Goal: Navigation & Orientation: Find specific page/section

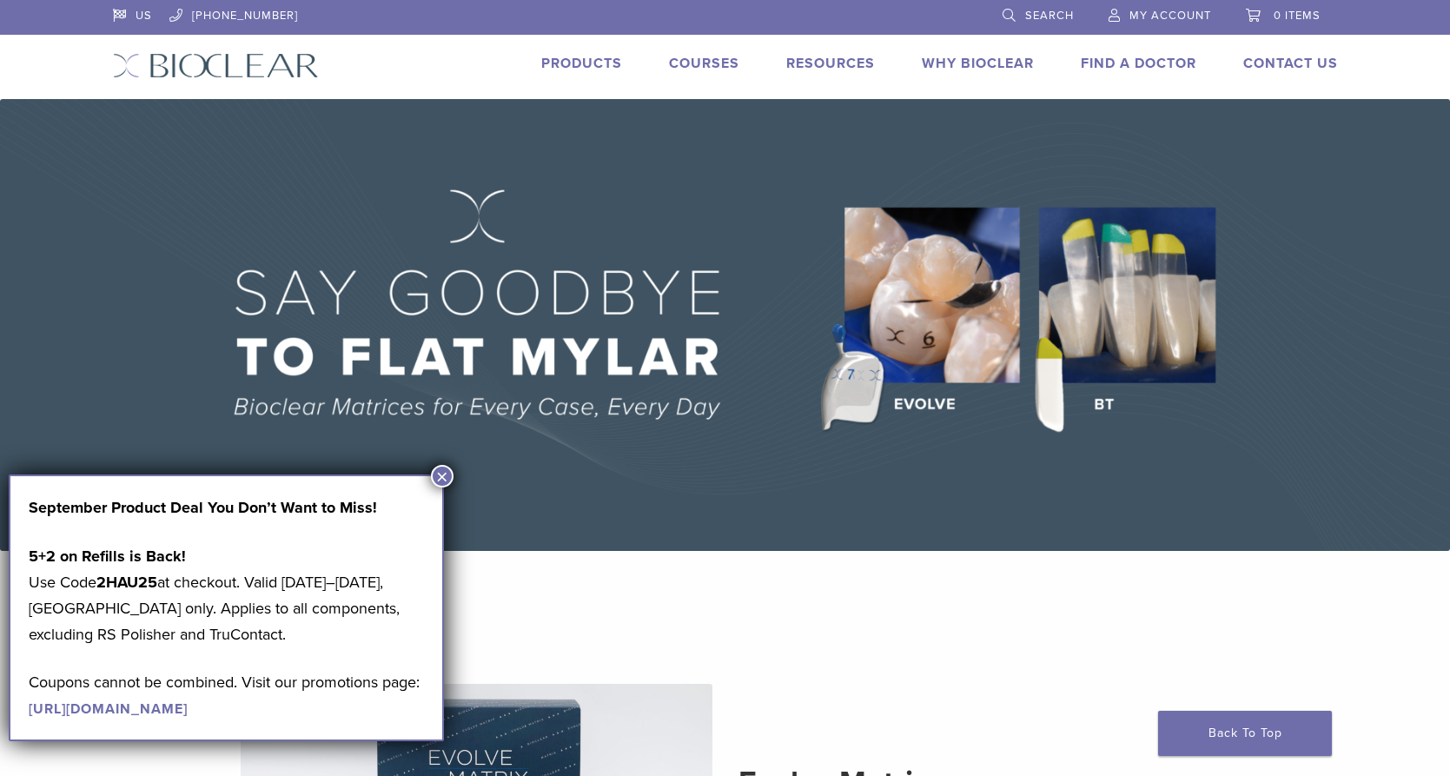
click at [446, 473] on button "×" at bounding box center [442, 476] width 23 height 23
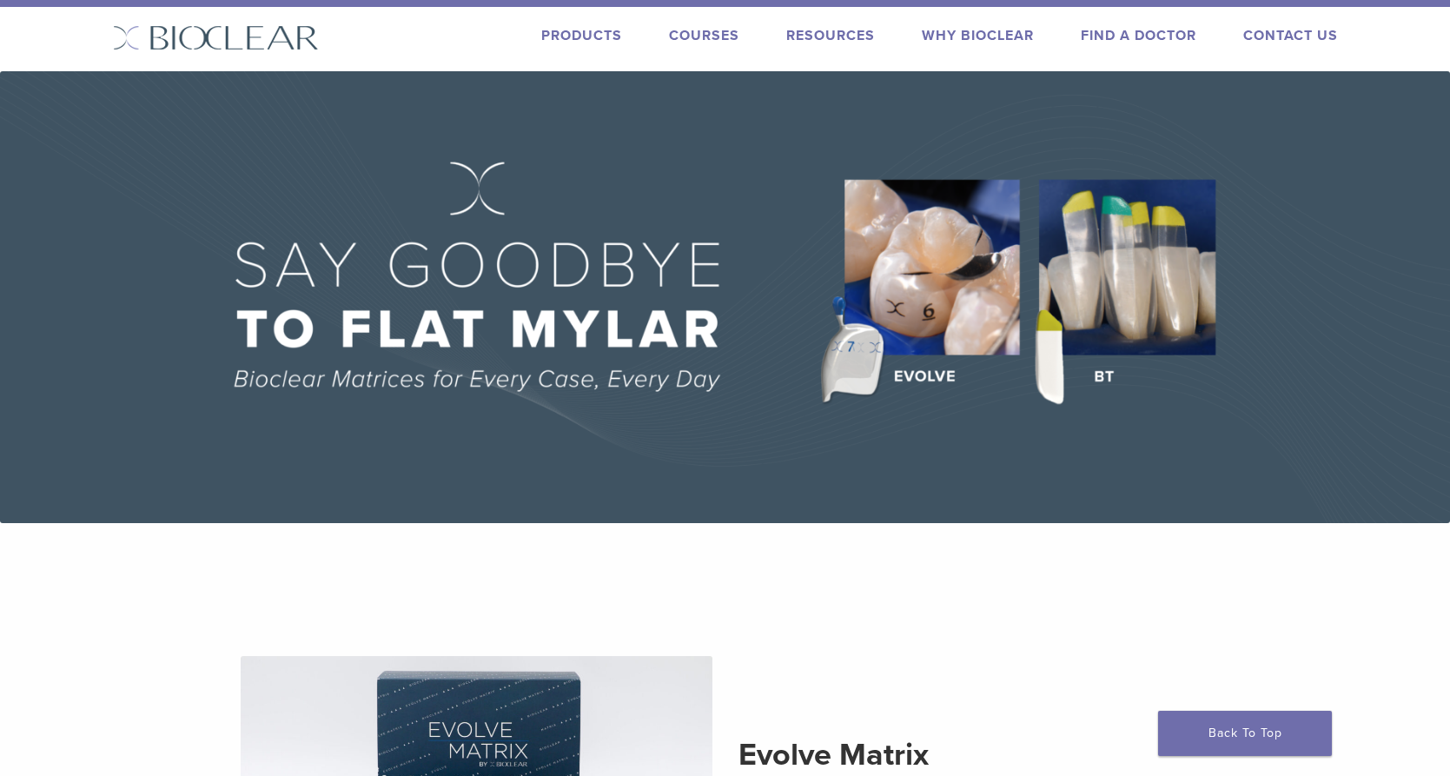
scroll to position [38, 0]
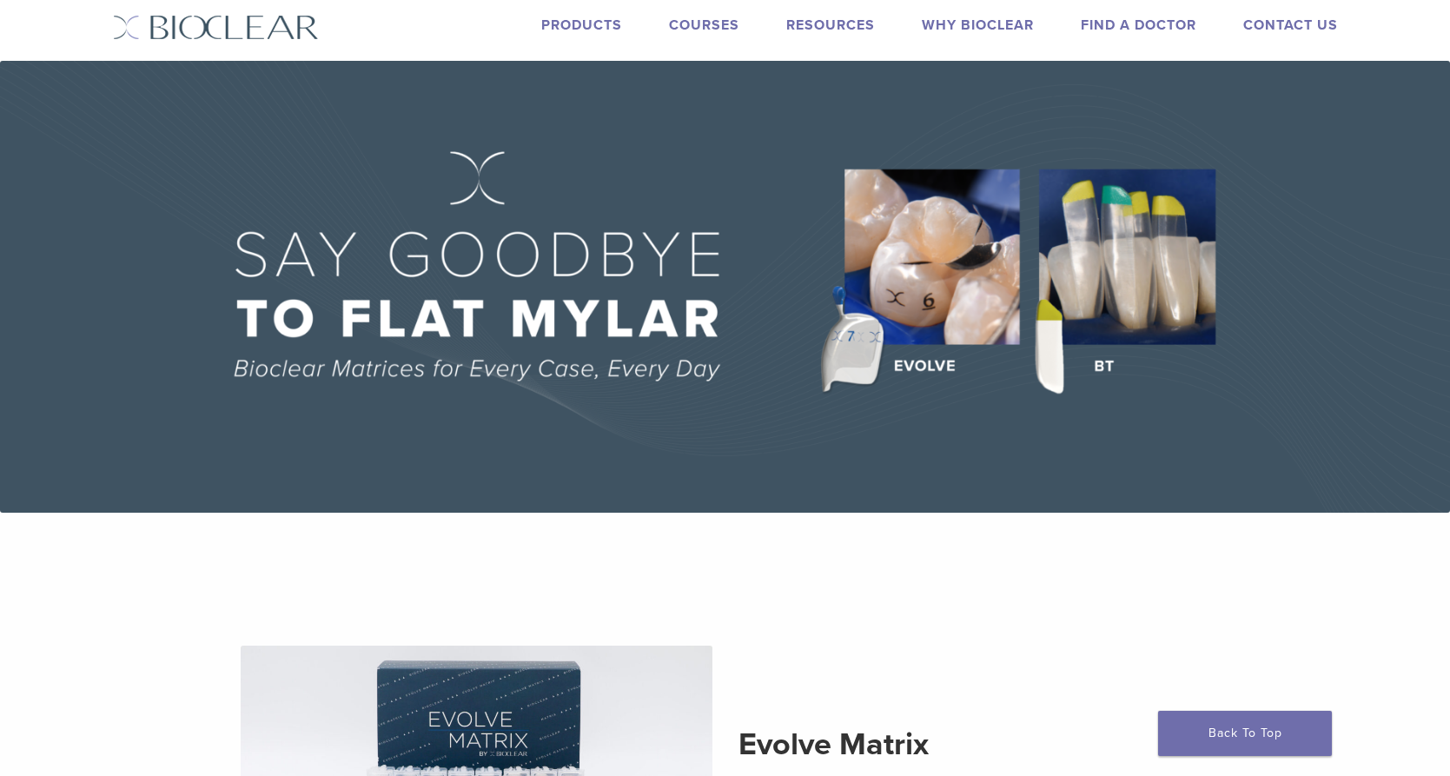
click at [1147, 25] on link "Find A Doctor" at bounding box center [1139, 25] width 116 height 17
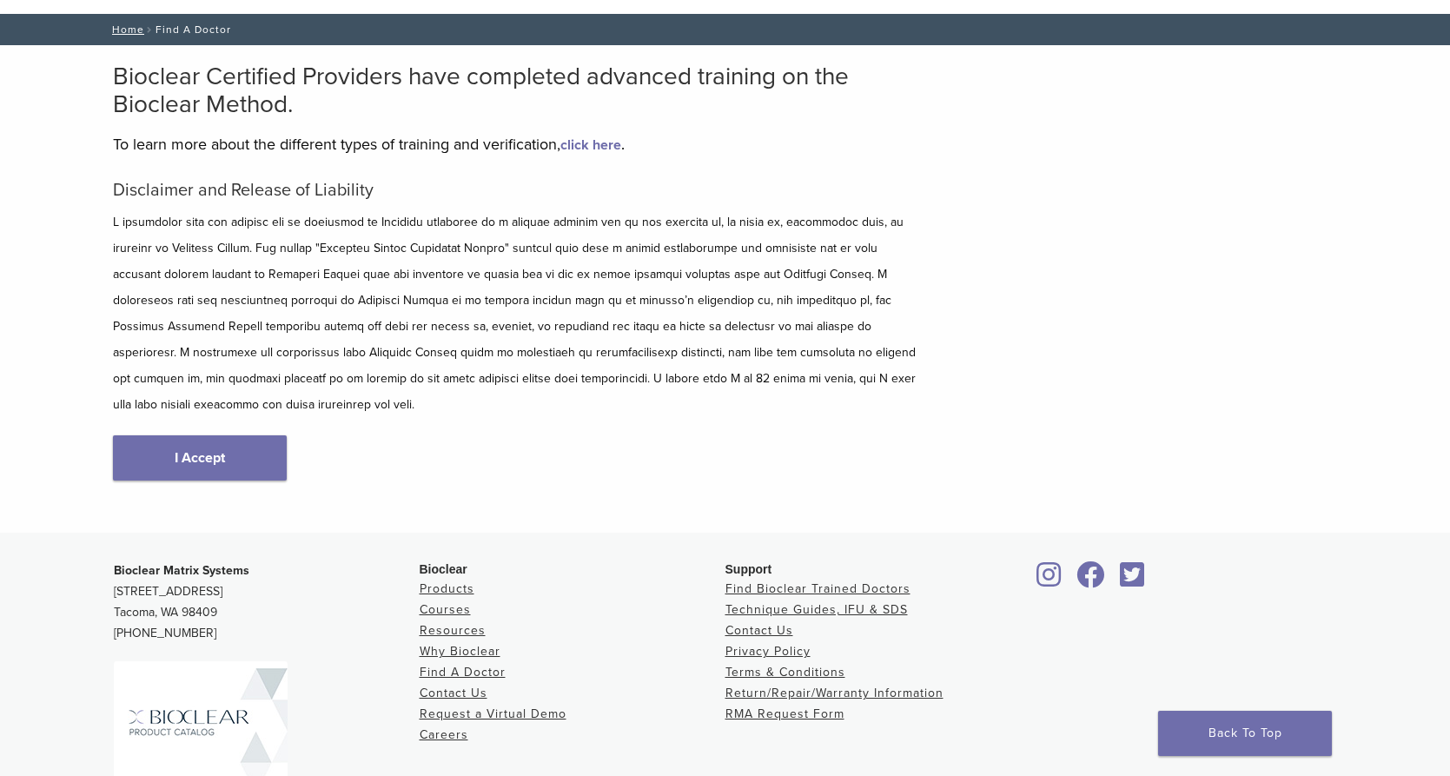
scroll to position [91, 0]
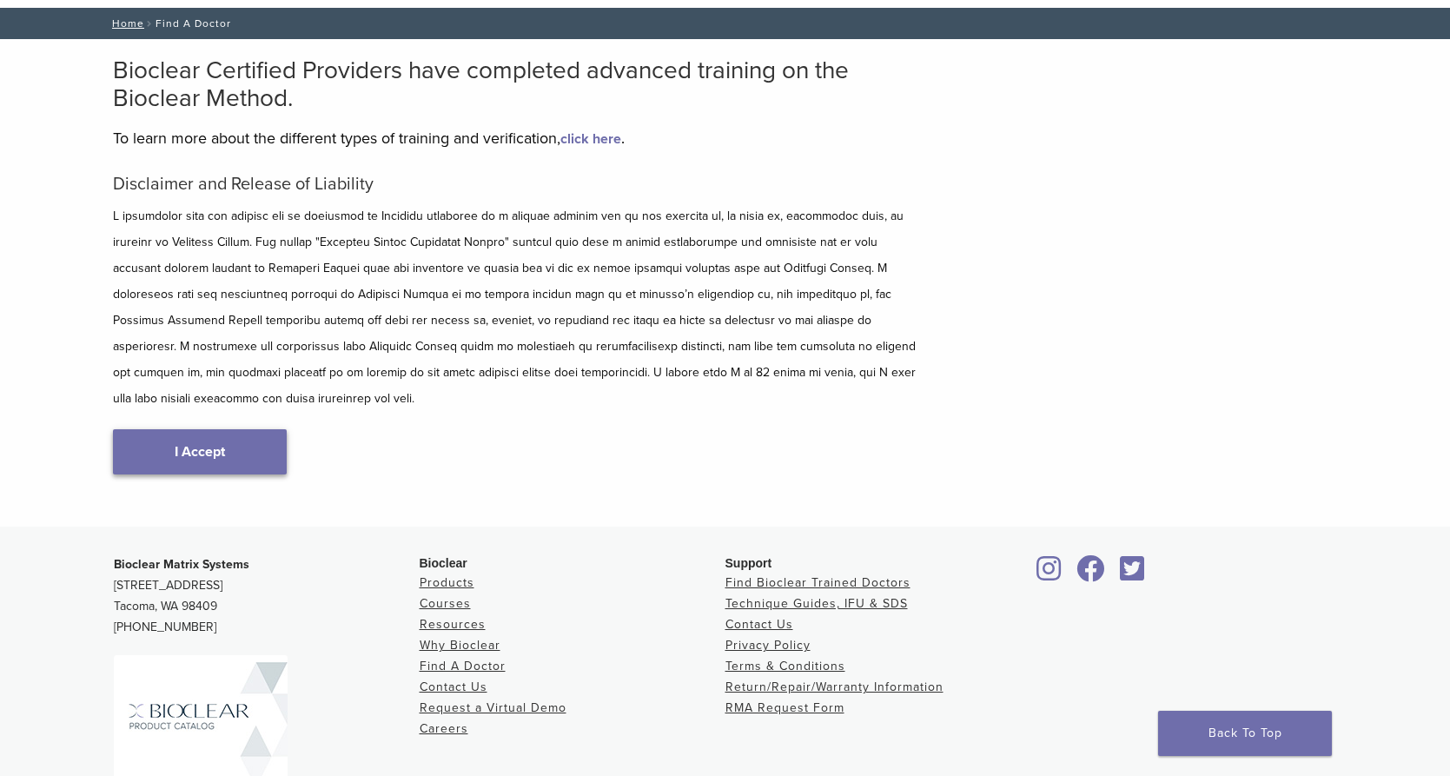
click at [276, 438] on link "I Accept" at bounding box center [200, 451] width 174 height 45
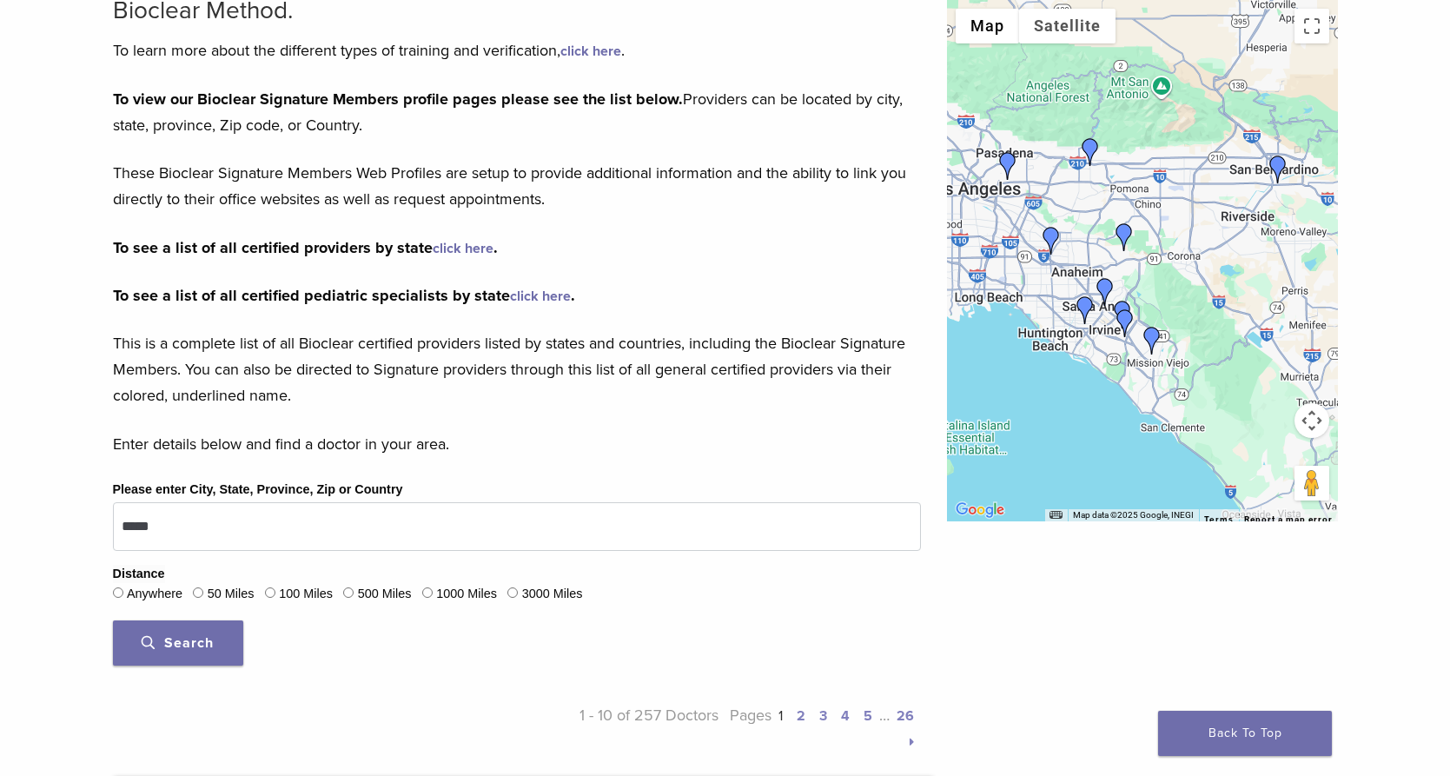
scroll to position [181, 0]
click at [1088, 142] on img "Dr. Joy Helou" at bounding box center [1090, 152] width 28 height 28
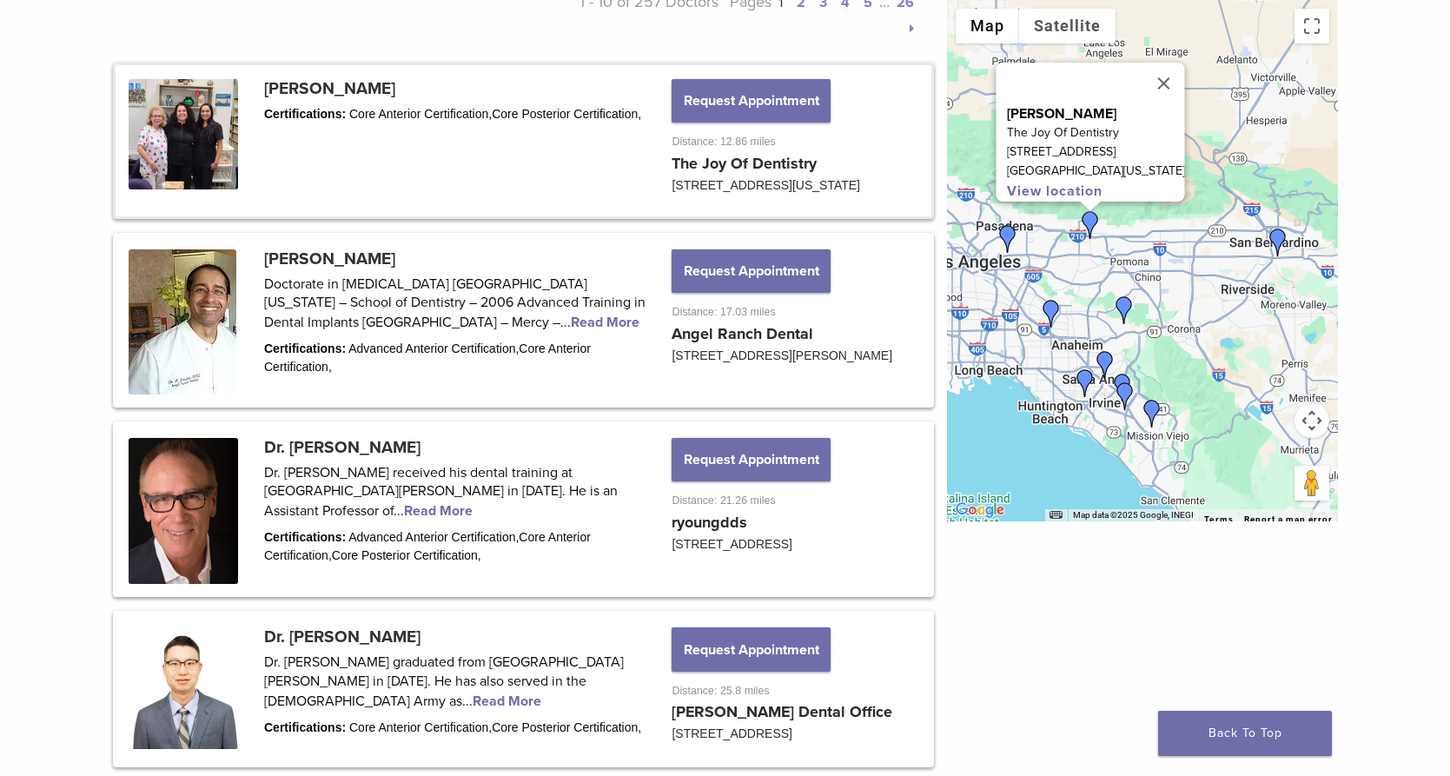
scroll to position [869, 0]
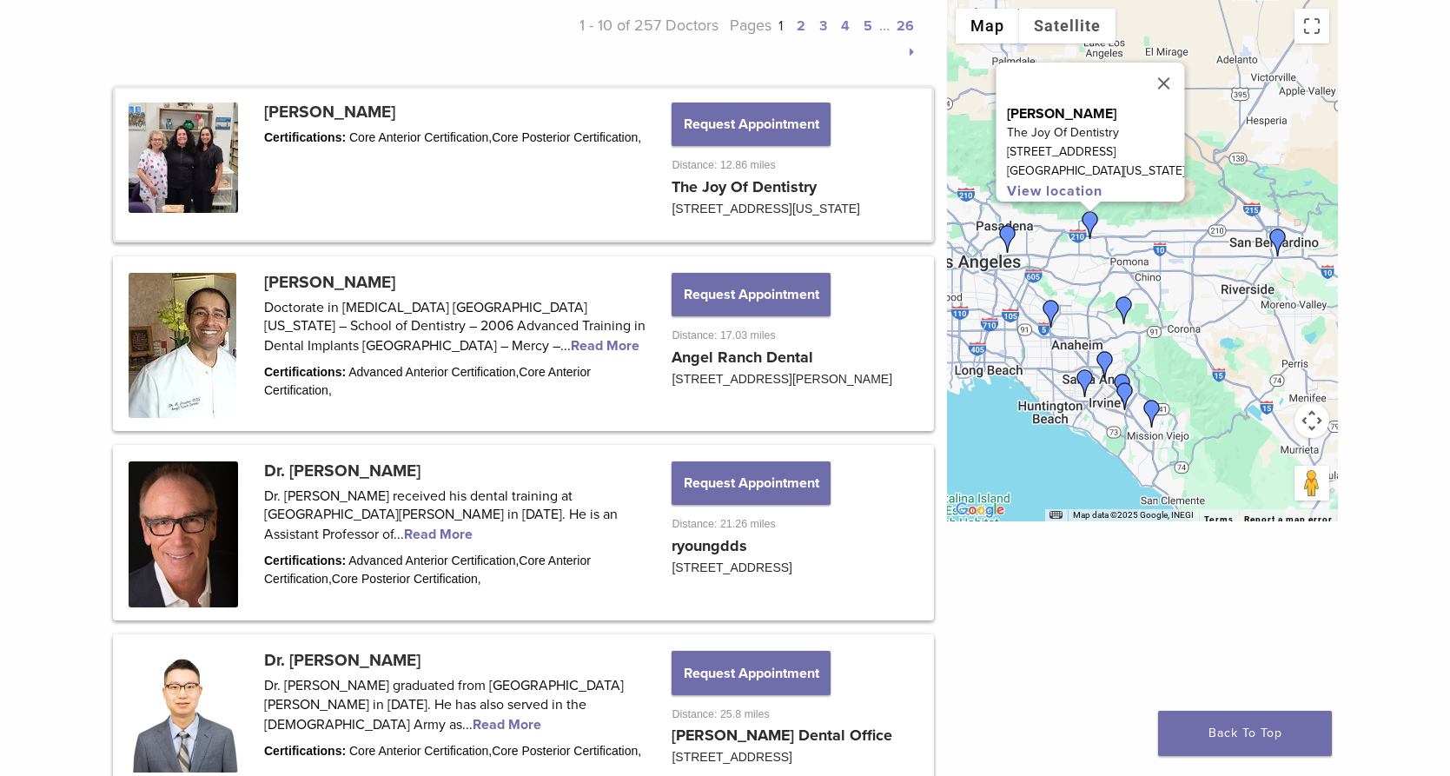
click at [653, 202] on link at bounding box center [524, 164] width 816 height 151
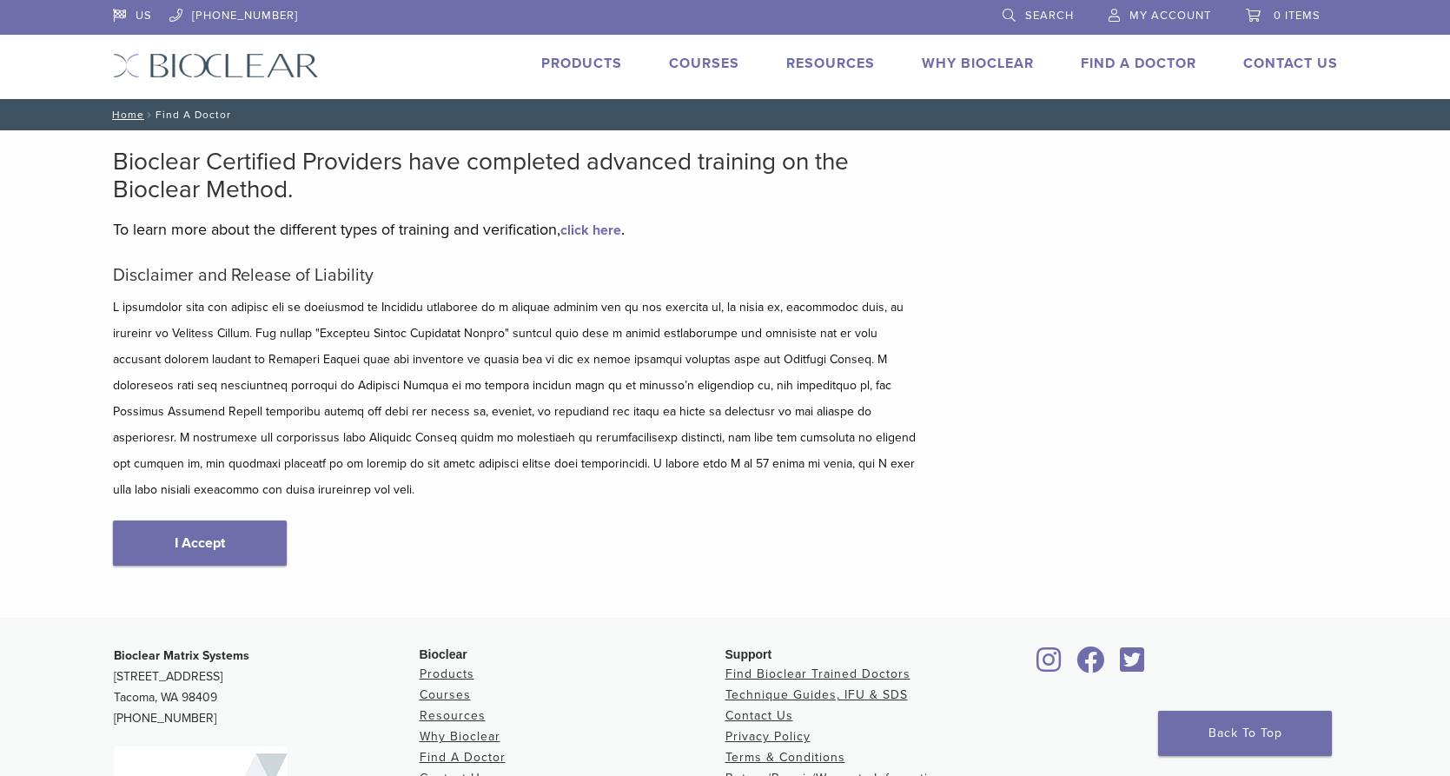
scroll to position [230, 0]
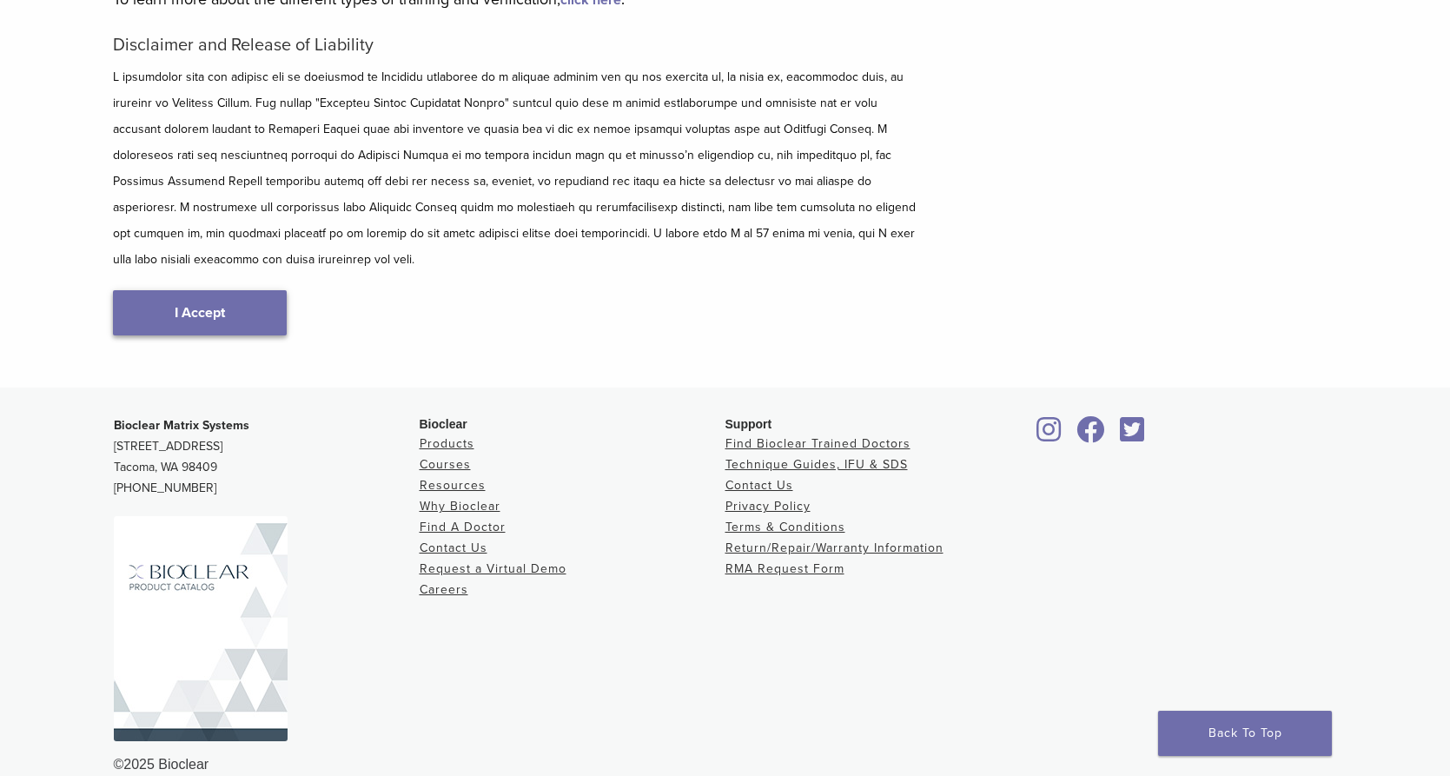
click at [202, 290] on link "I Accept" at bounding box center [200, 312] width 174 height 45
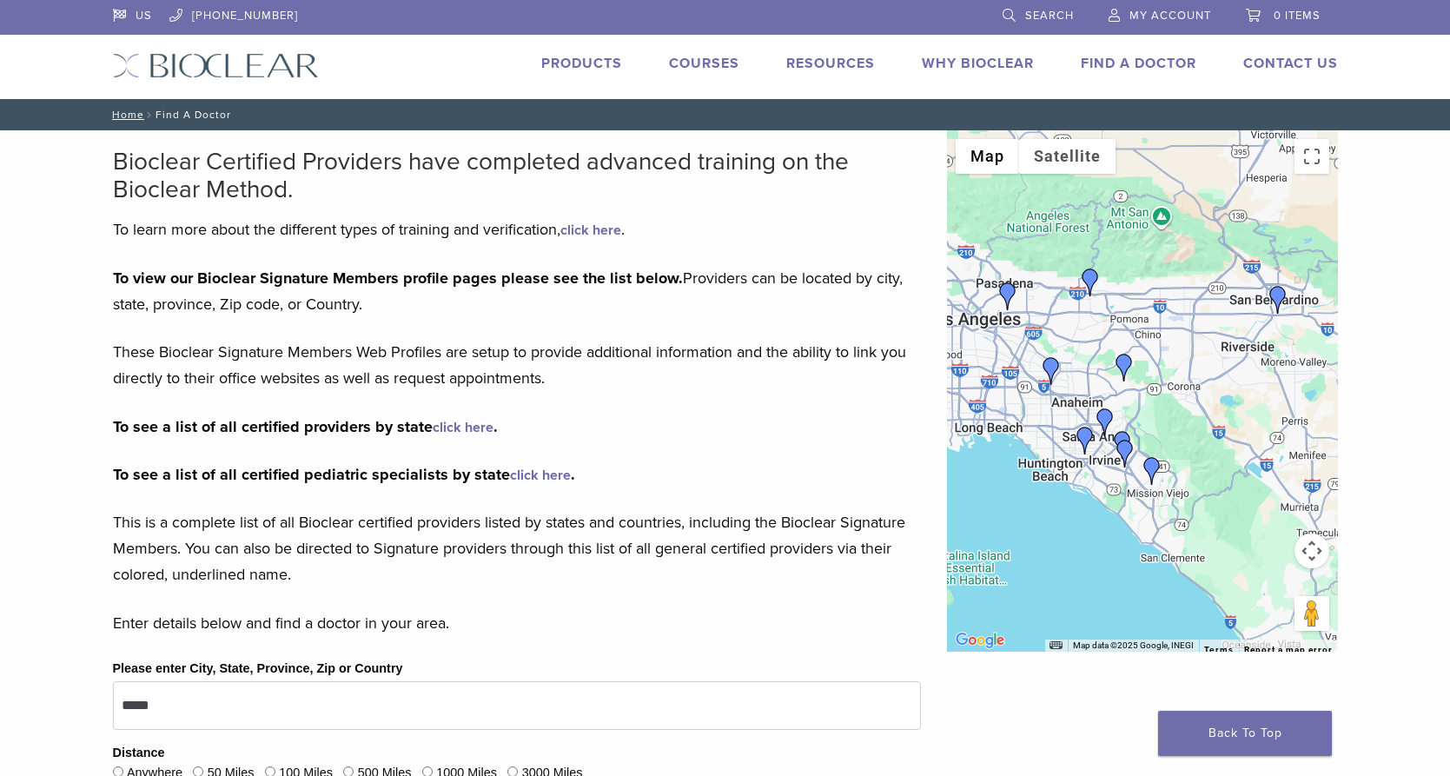
click at [1125, 364] on img "Dr. Rajeev Prasher" at bounding box center [1124, 368] width 28 height 28
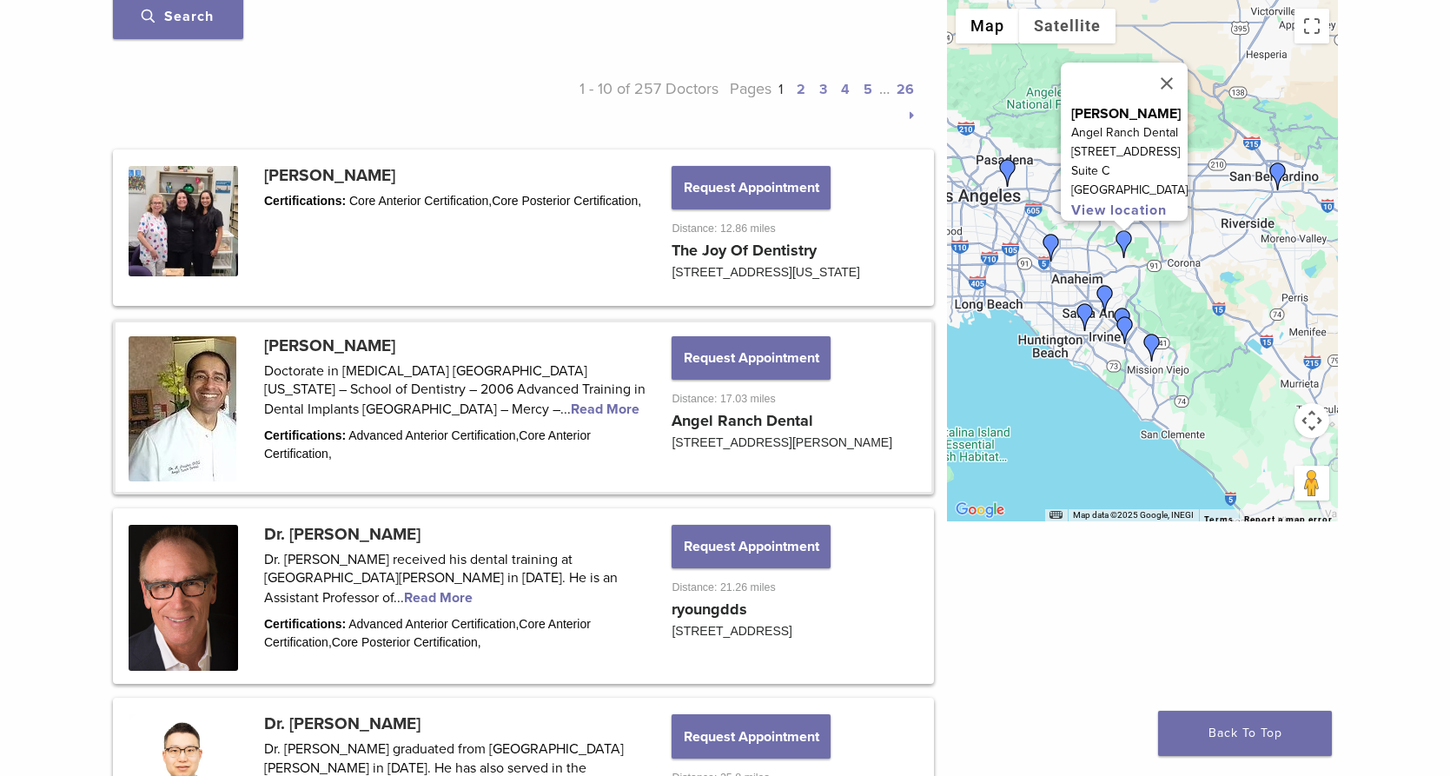
scroll to position [1140, 0]
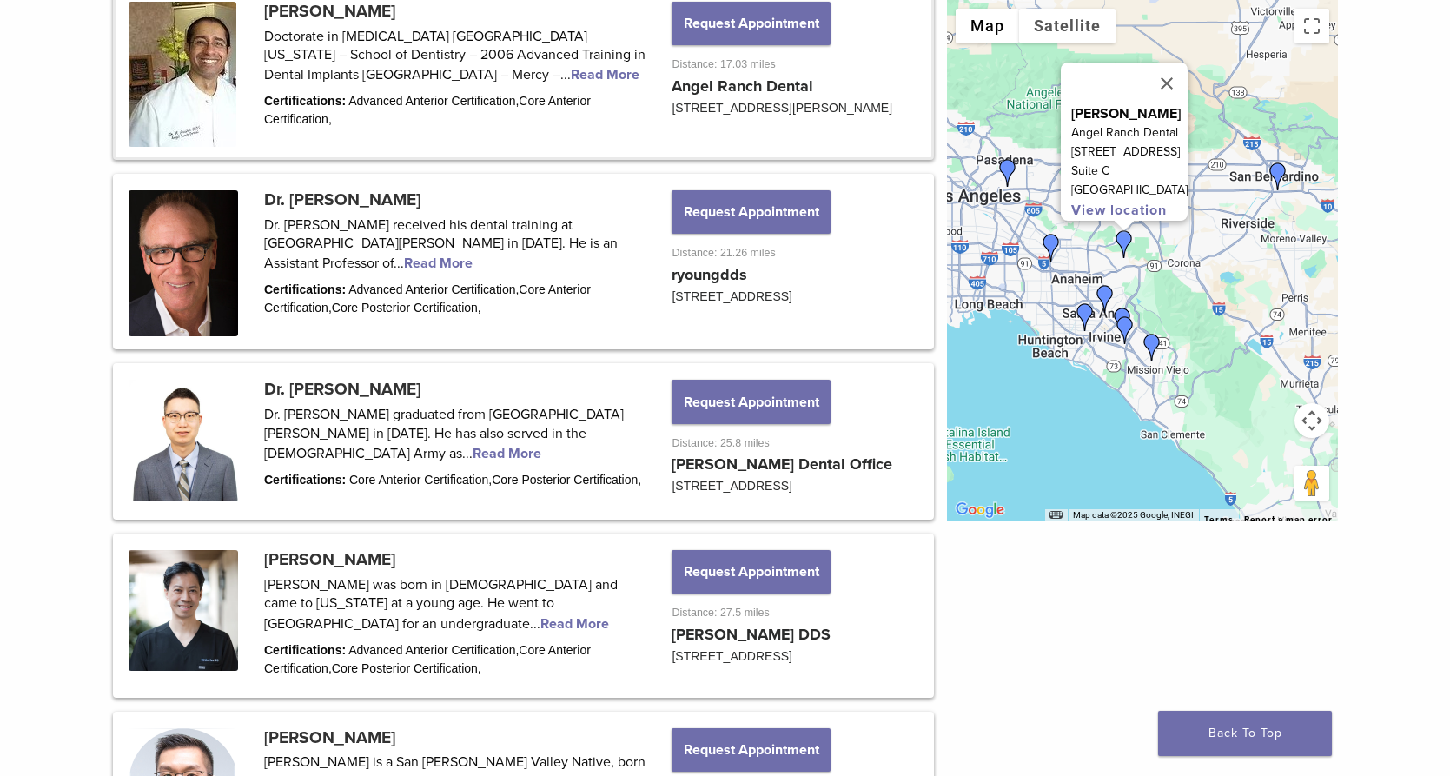
click at [741, 65] on link at bounding box center [524, 72] width 816 height 169
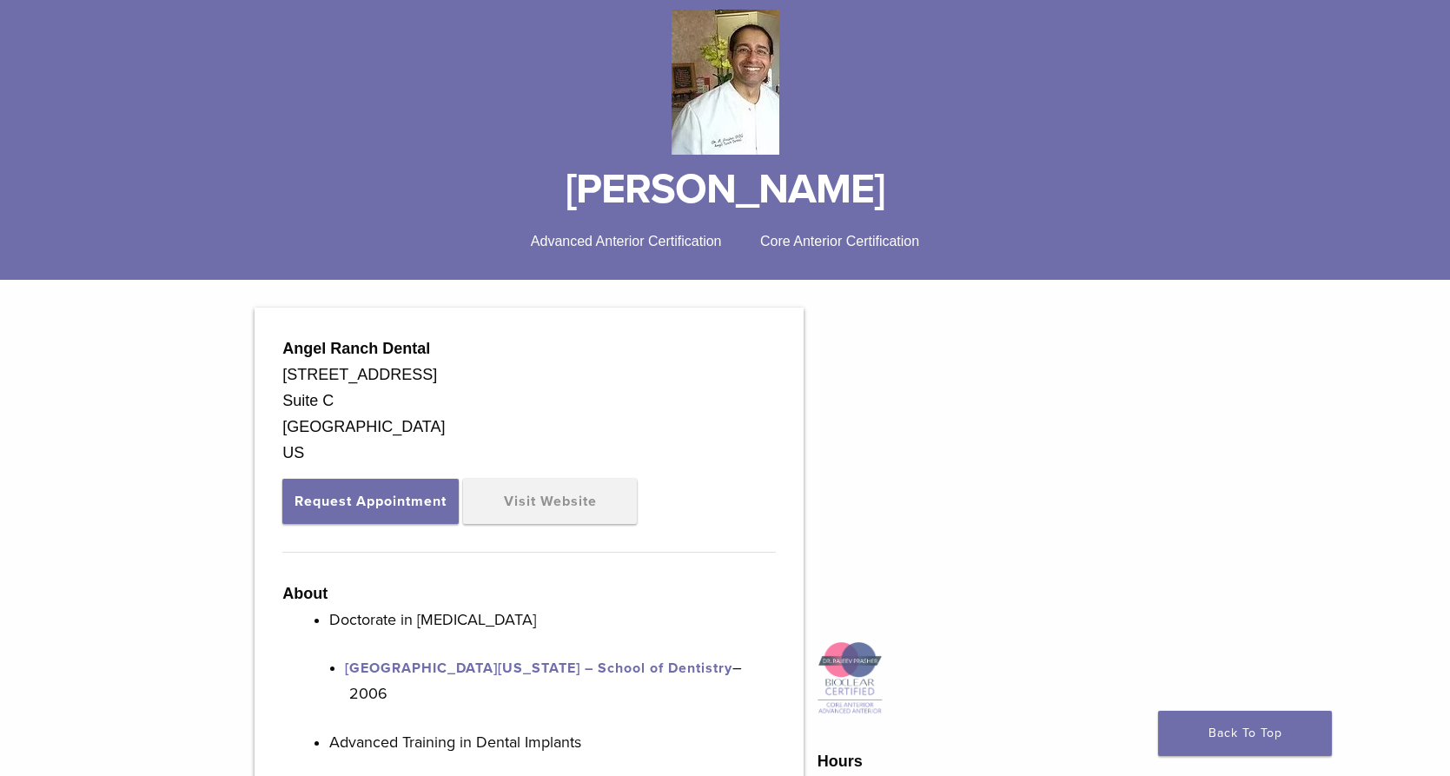
scroll to position [199, 0]
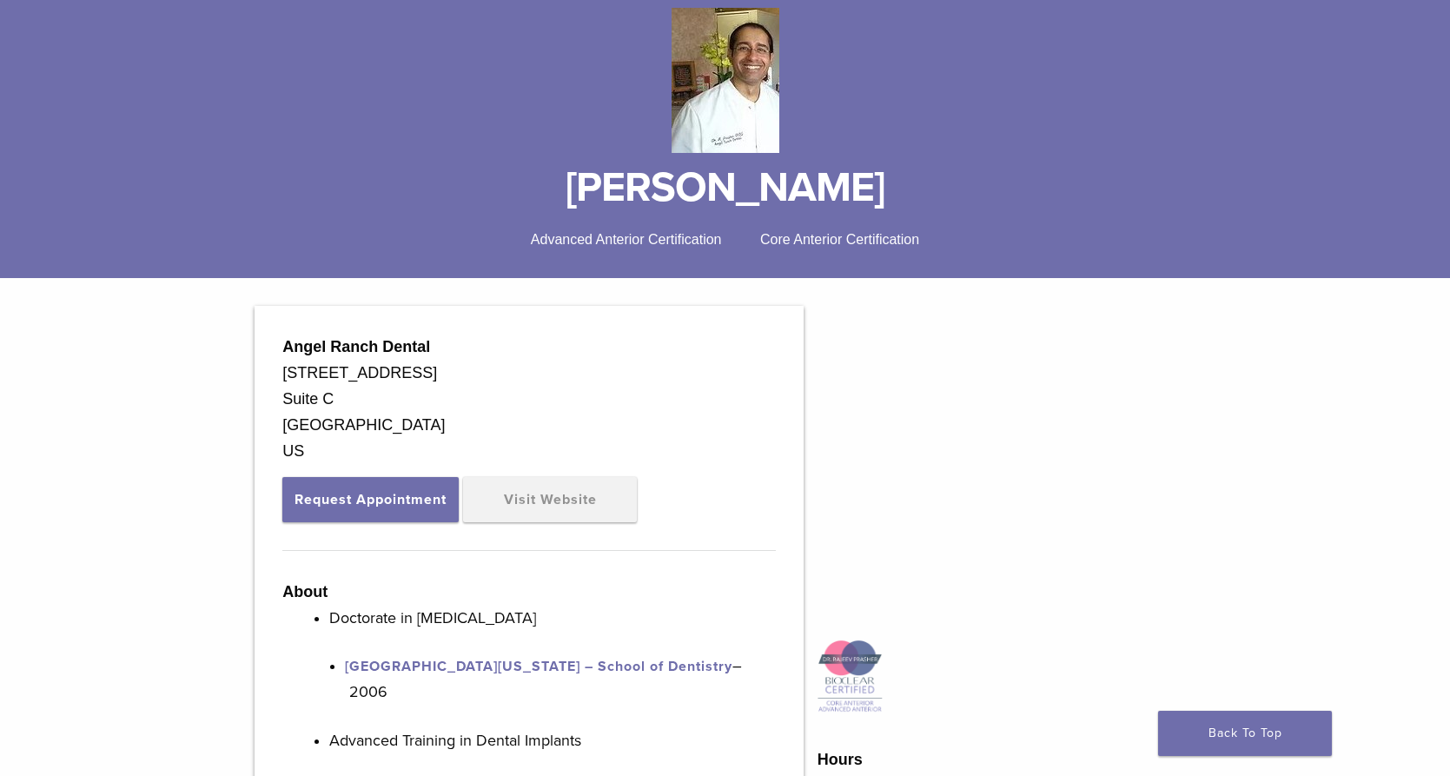
click at [1402, 15] on div "< Back to list [PERSON_NAME] Advanced Anterior Certification Core Anterior Cert…" at bounding box center [725, 118] width 1450 height 319
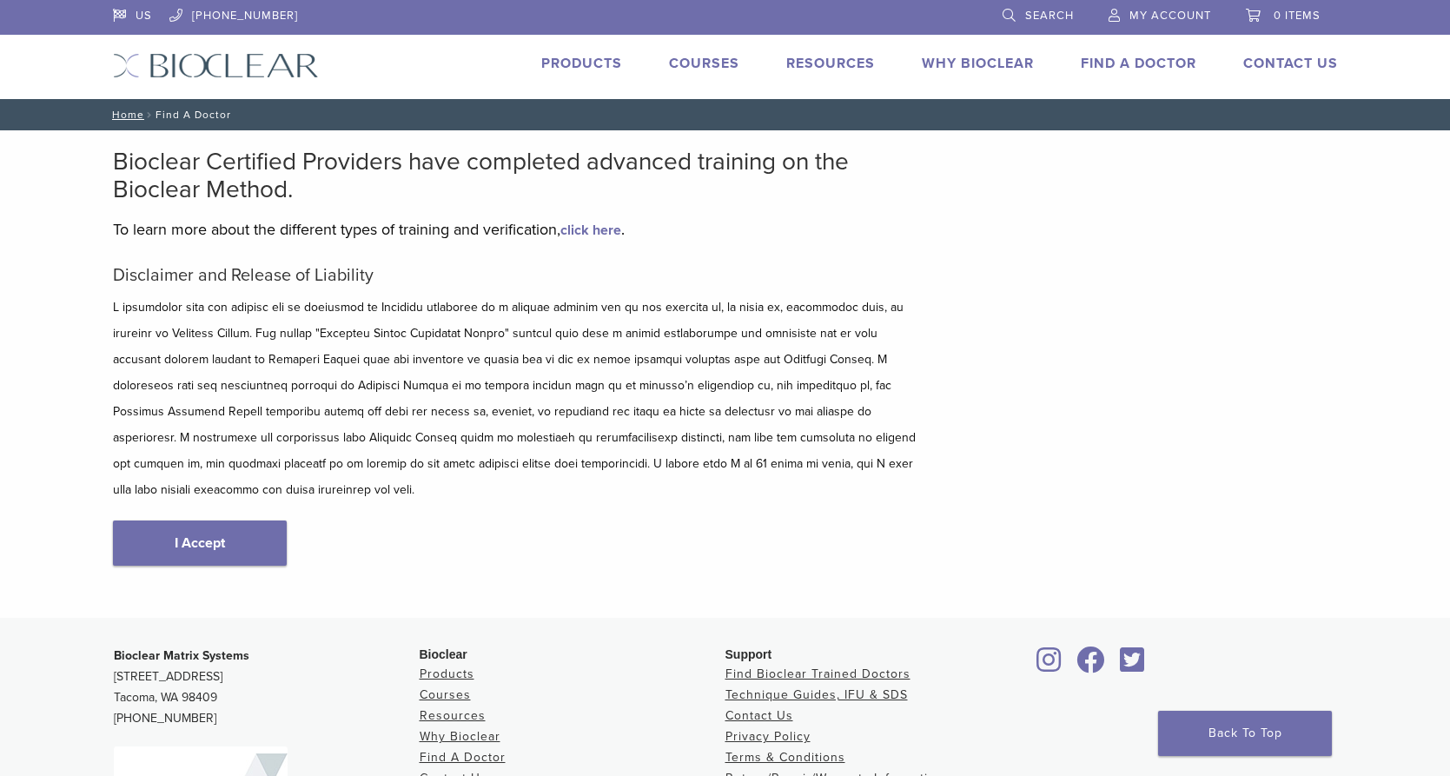
scroll to position [230, 0]
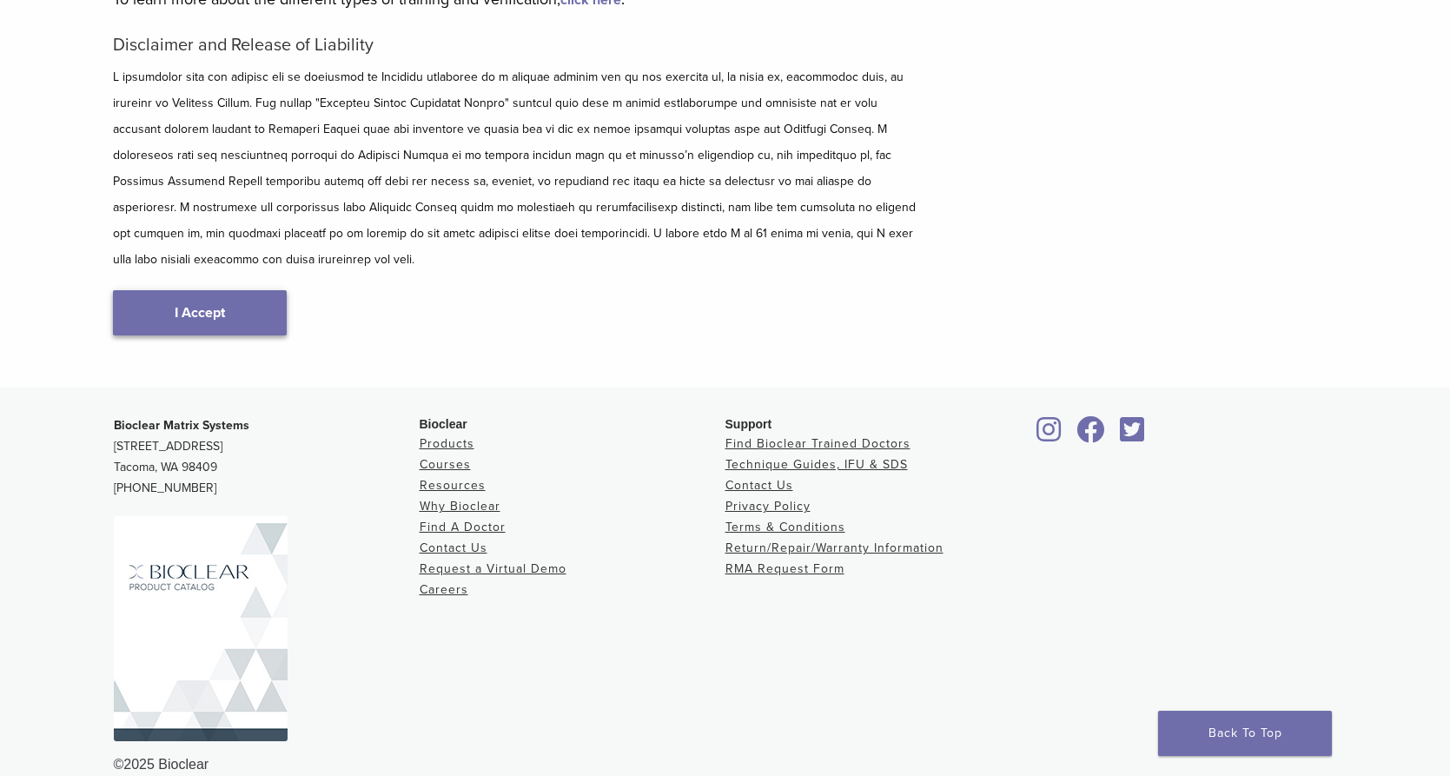
click at [255, 290] on link "I Accept" at bounding box center [200, 312] width 174 height 45
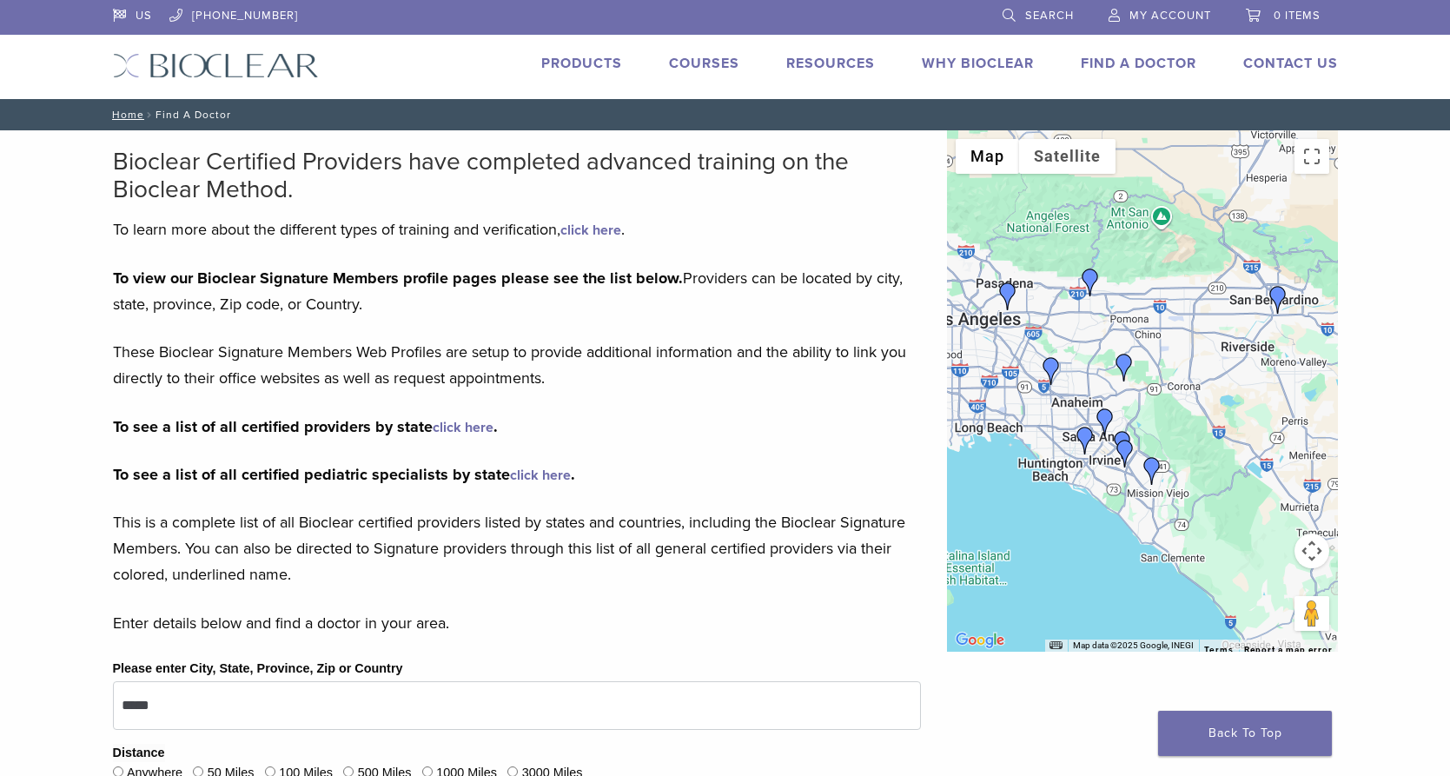
click at [1102, 419] on img "Dr. Eddie Kao" at bounding box center [1105, 422] width 28 height 28
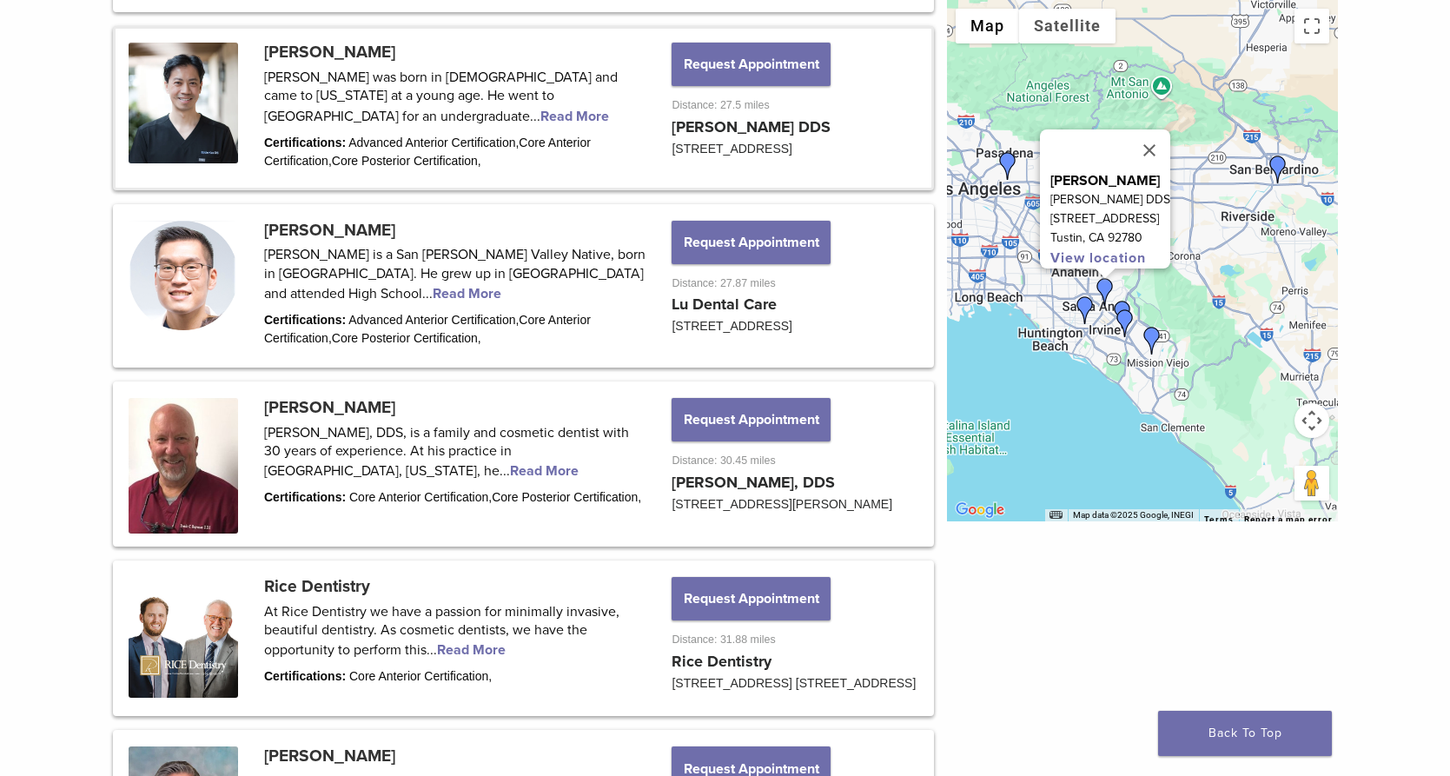
scroll to position [1638, 0]
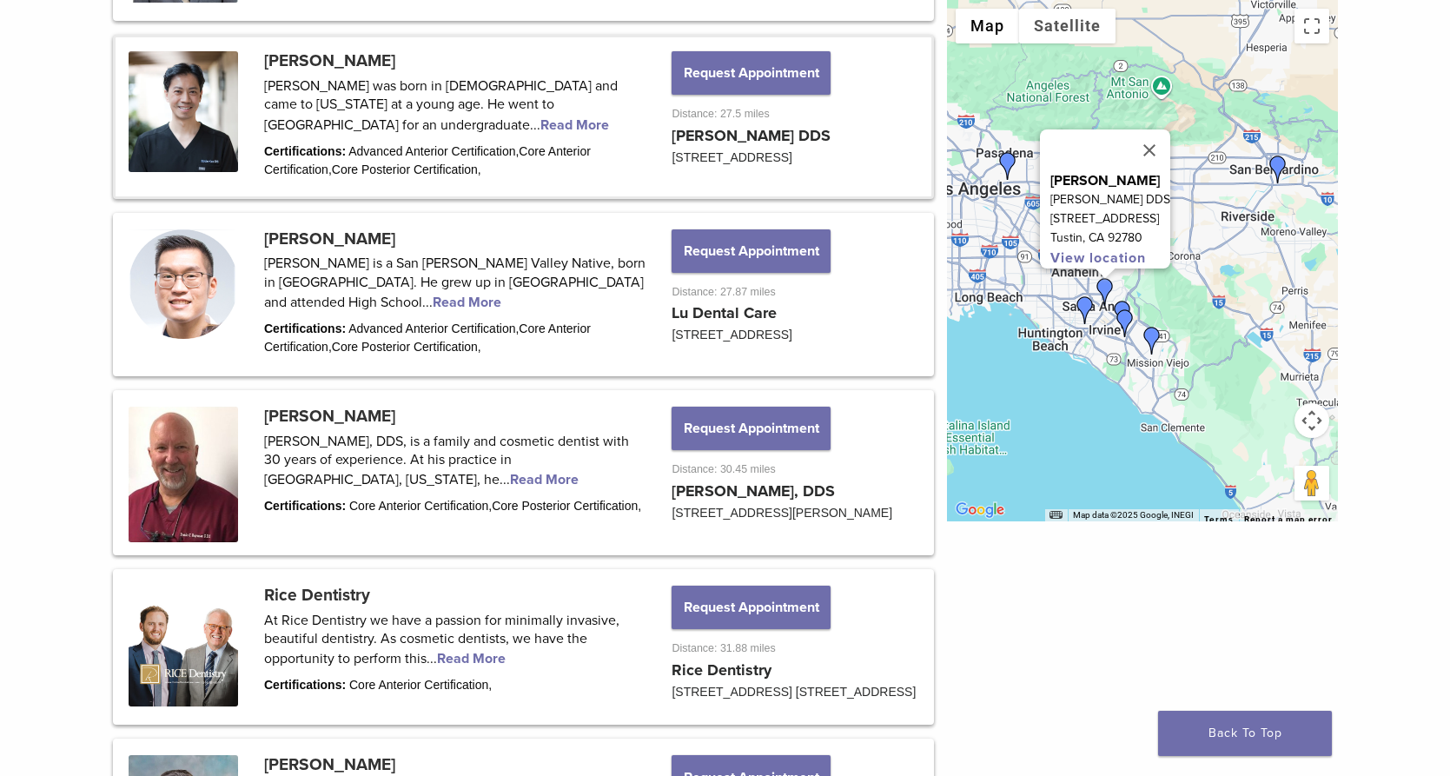
click at [1112, 295] on img "Dr. Eddie Kao" at bounding box center [1105, 292] width 28 height 28
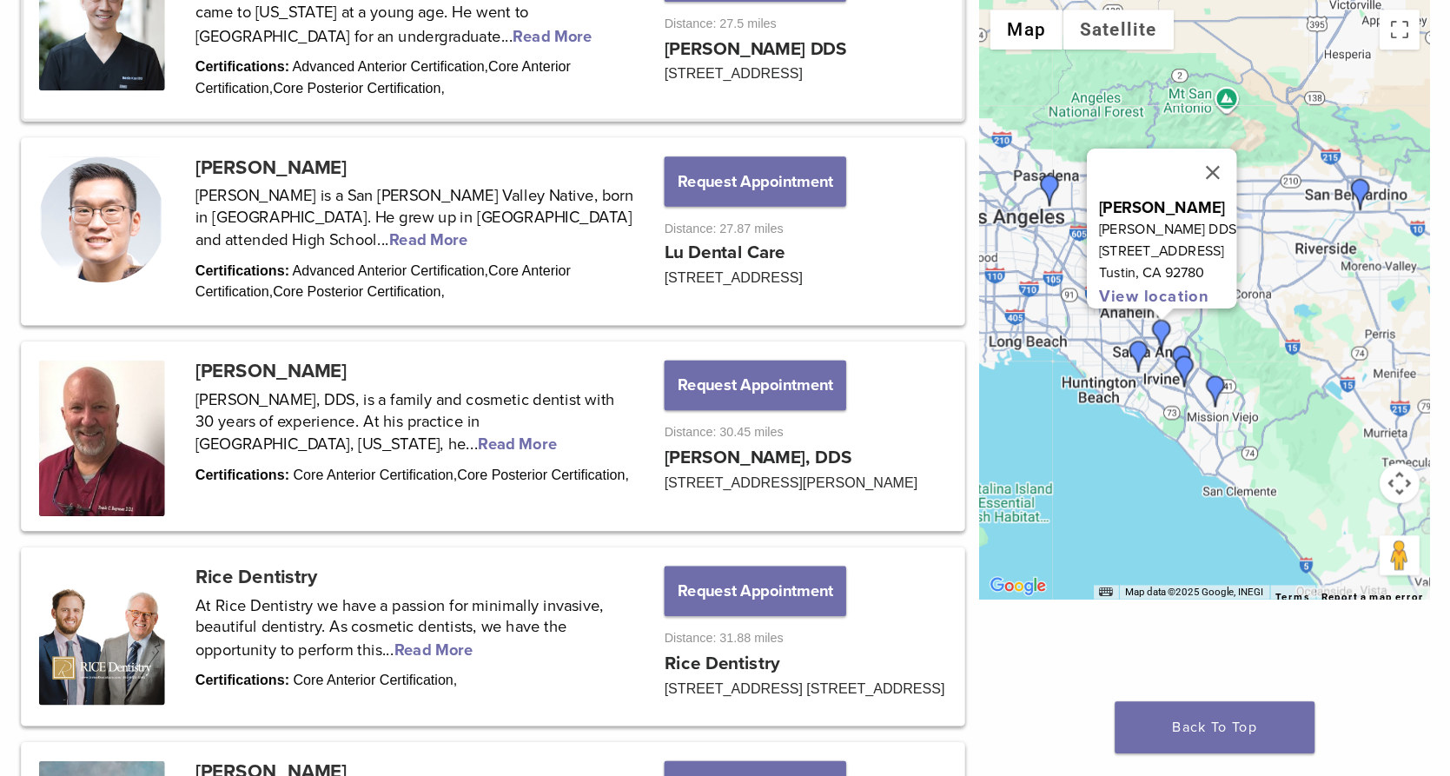
scroll to position [1731, 0]
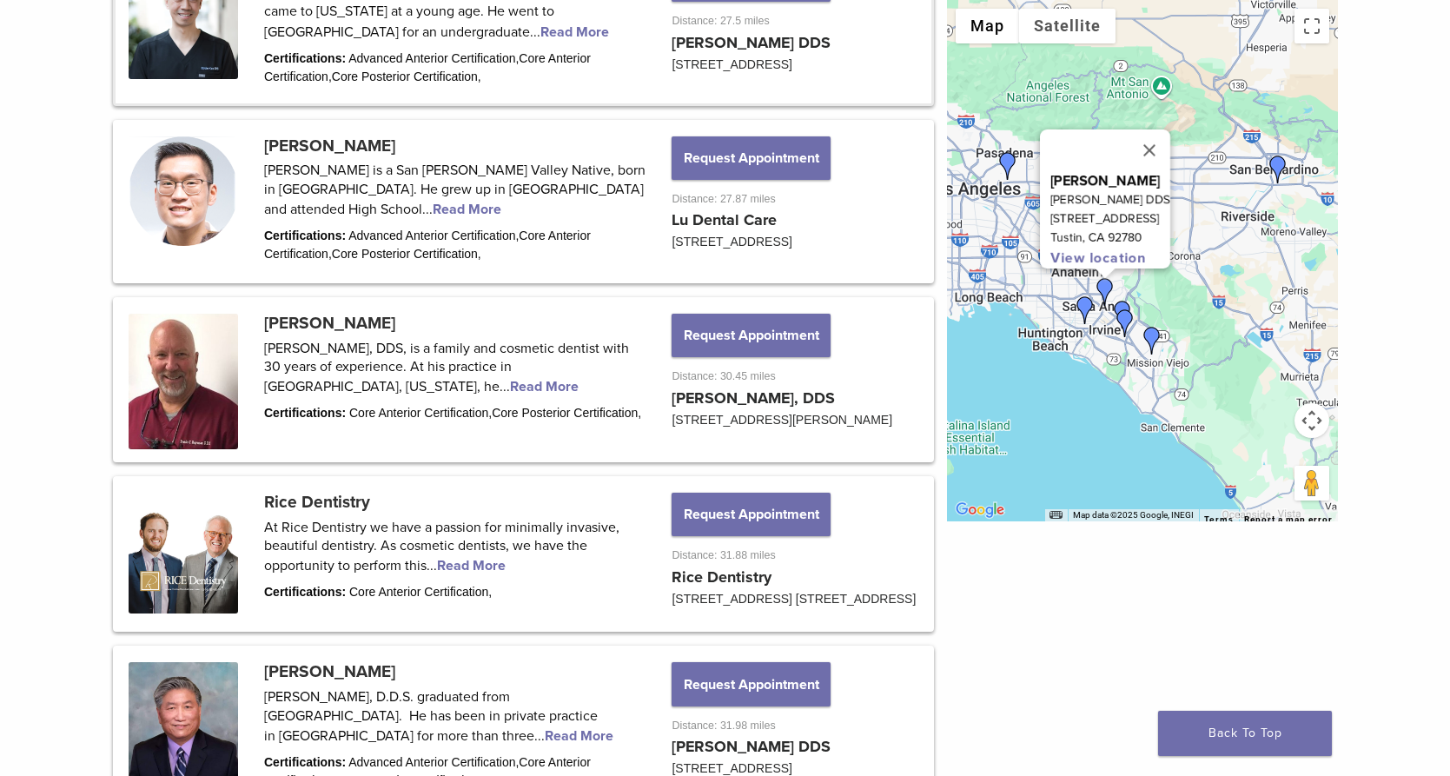
click at [1292, 387] on div "To navigate, press the arrow keys. Dr. Eddie Kao Eddie Kao DDS 17502 Irvine Blv…" at bounding box center [1142, 260] width 391 height 521
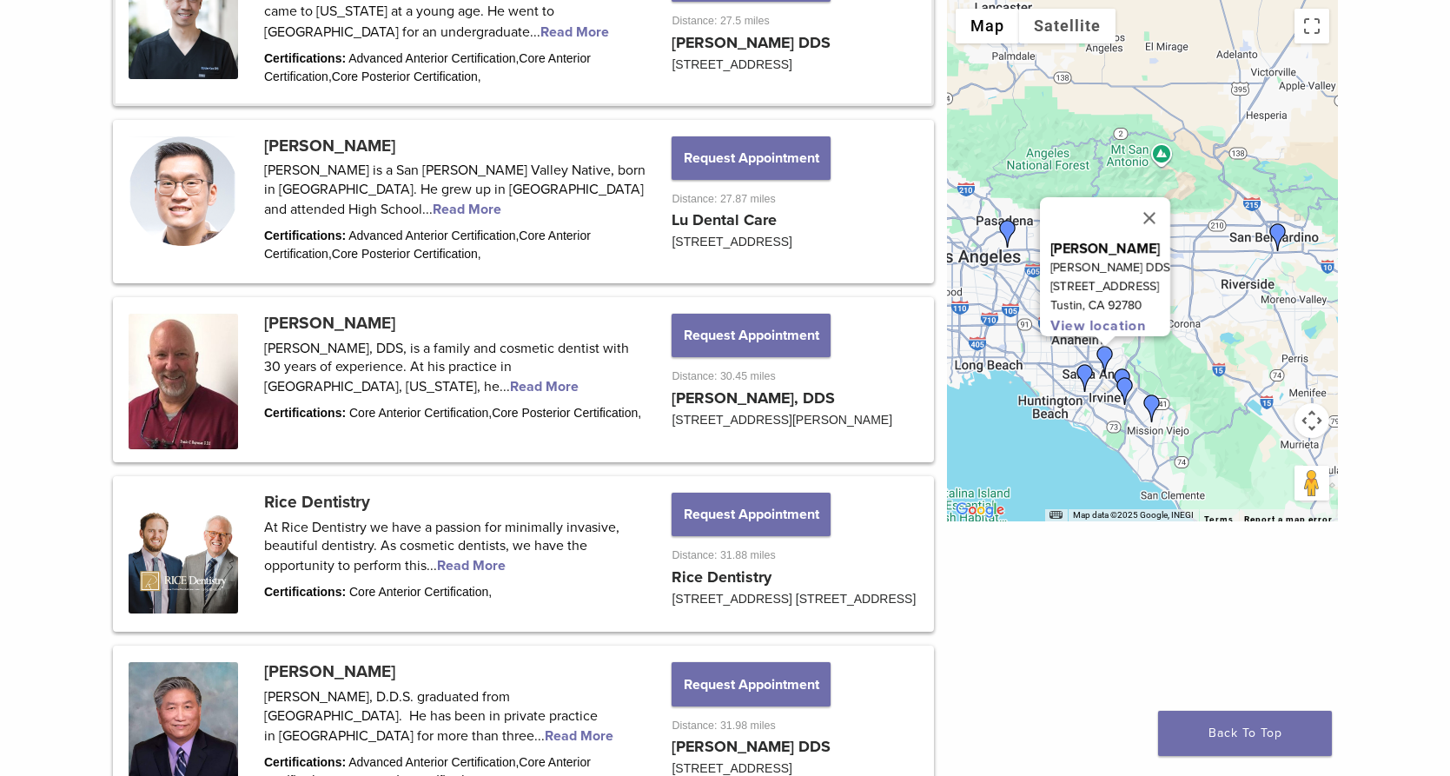
drag, startPoint x: 1230, startPoint y: 340, endPoint x: 1229, endPoint y: 409, distance: 69.5
click at [1229, 409] on div "Dr. Eddie Kao Eddie Kao DDS 17502 Irvine Blvd., Suite E Tustin, CA 92780 View l…" at bounding box center [1142, 260] width 391 height 521
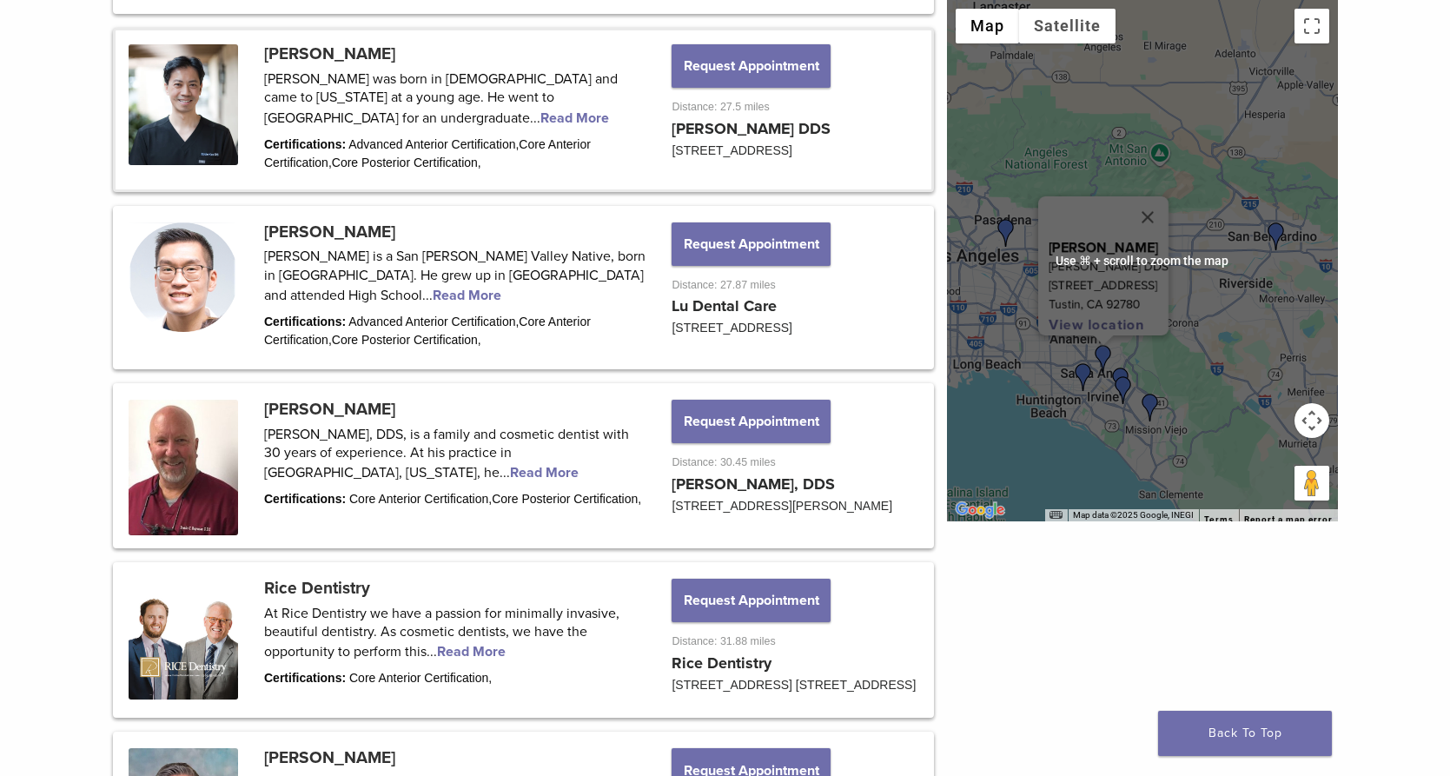
scroll to position [1734, 0]
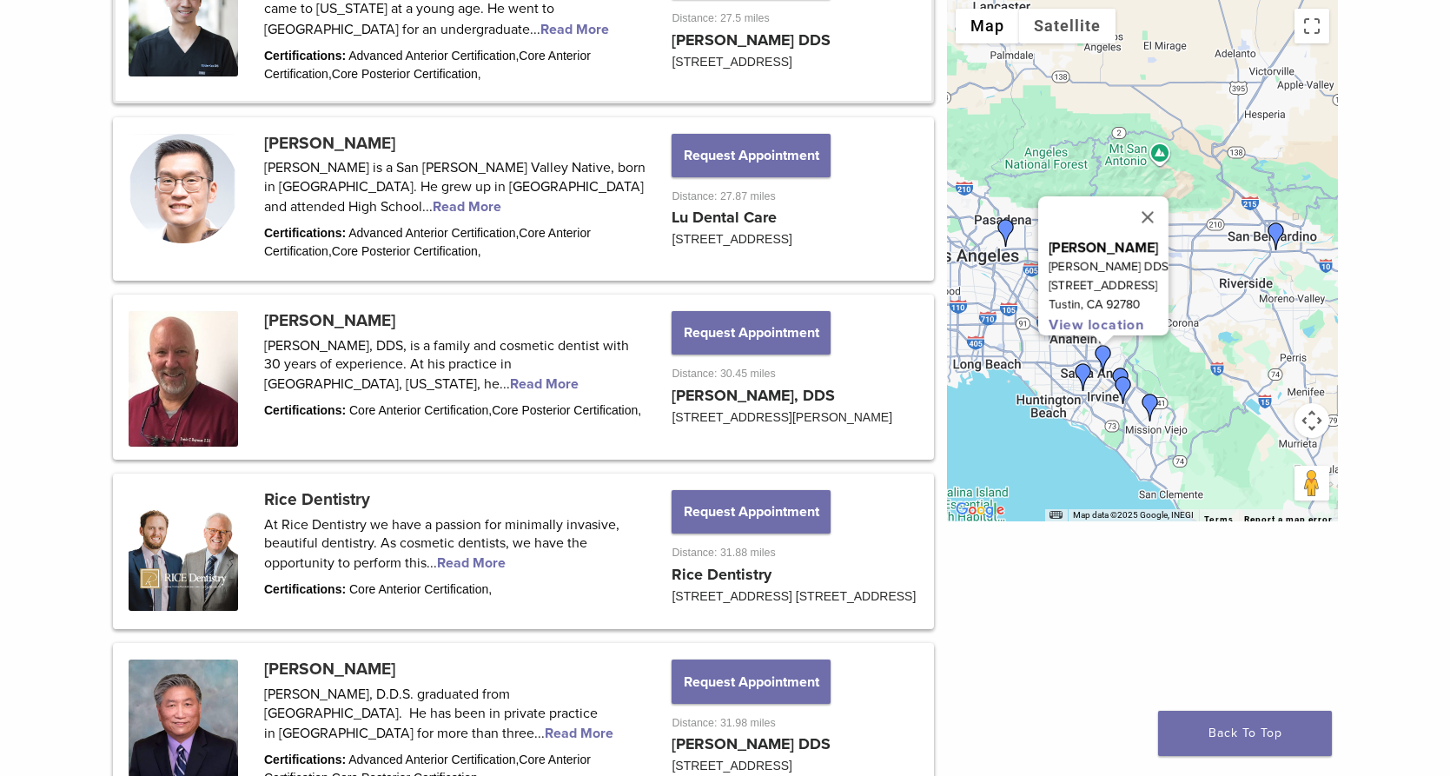
click at [1120, 369] on img "Dr. Frank Raymer" at bounding box center [1121, 381] width 28 height 28
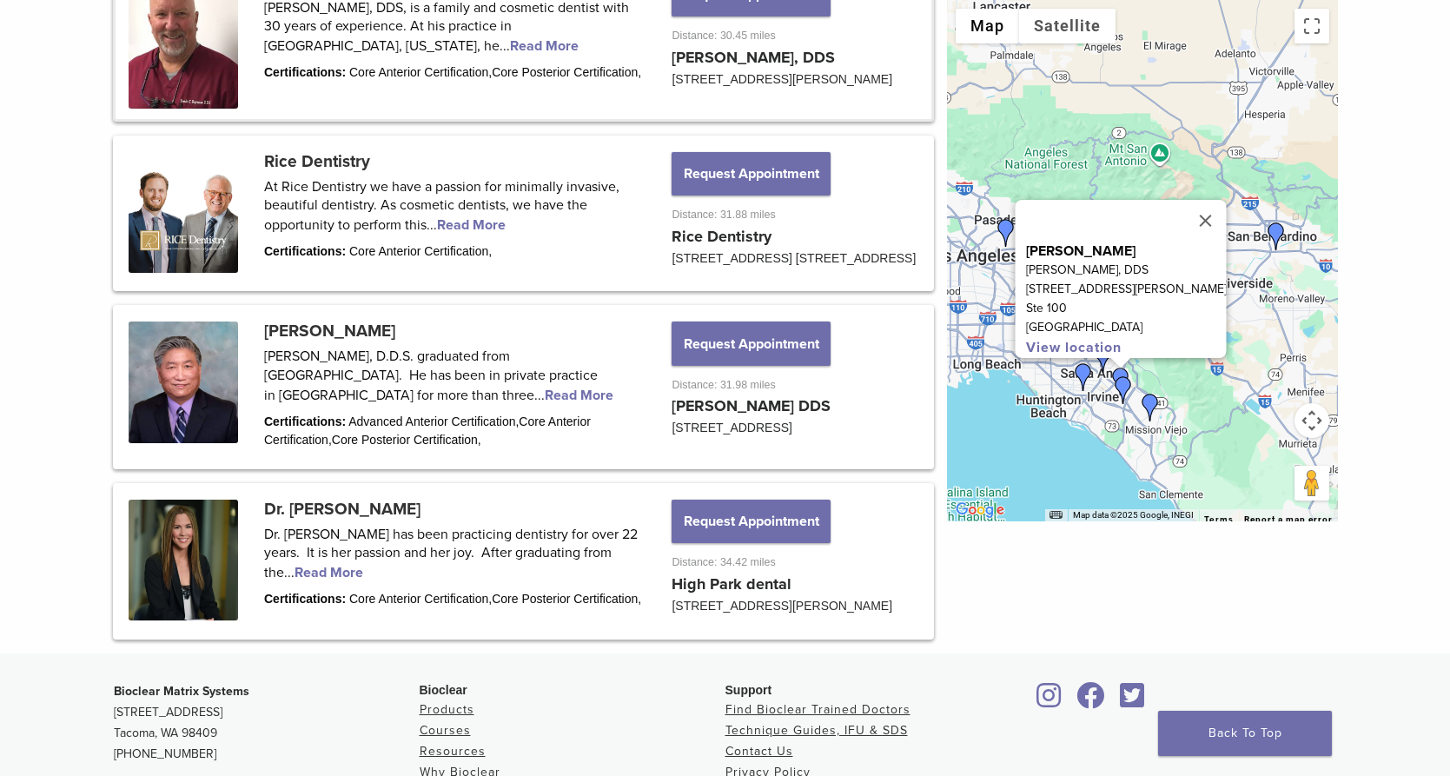
scroll to position [2080, 0]
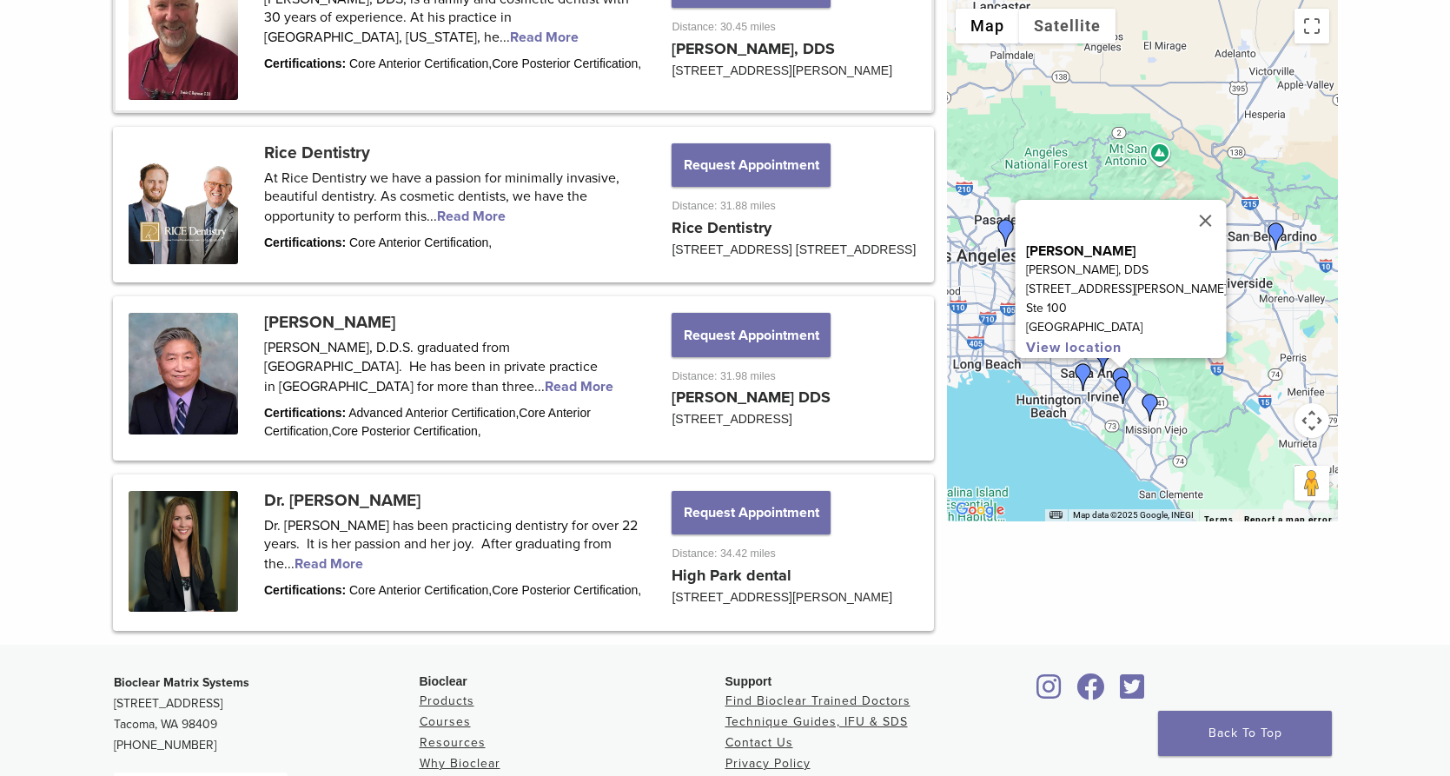
click at [1084, 379] on img "Dr. Randy Fong" at bounding box center [1083, 377] width 28 height 28
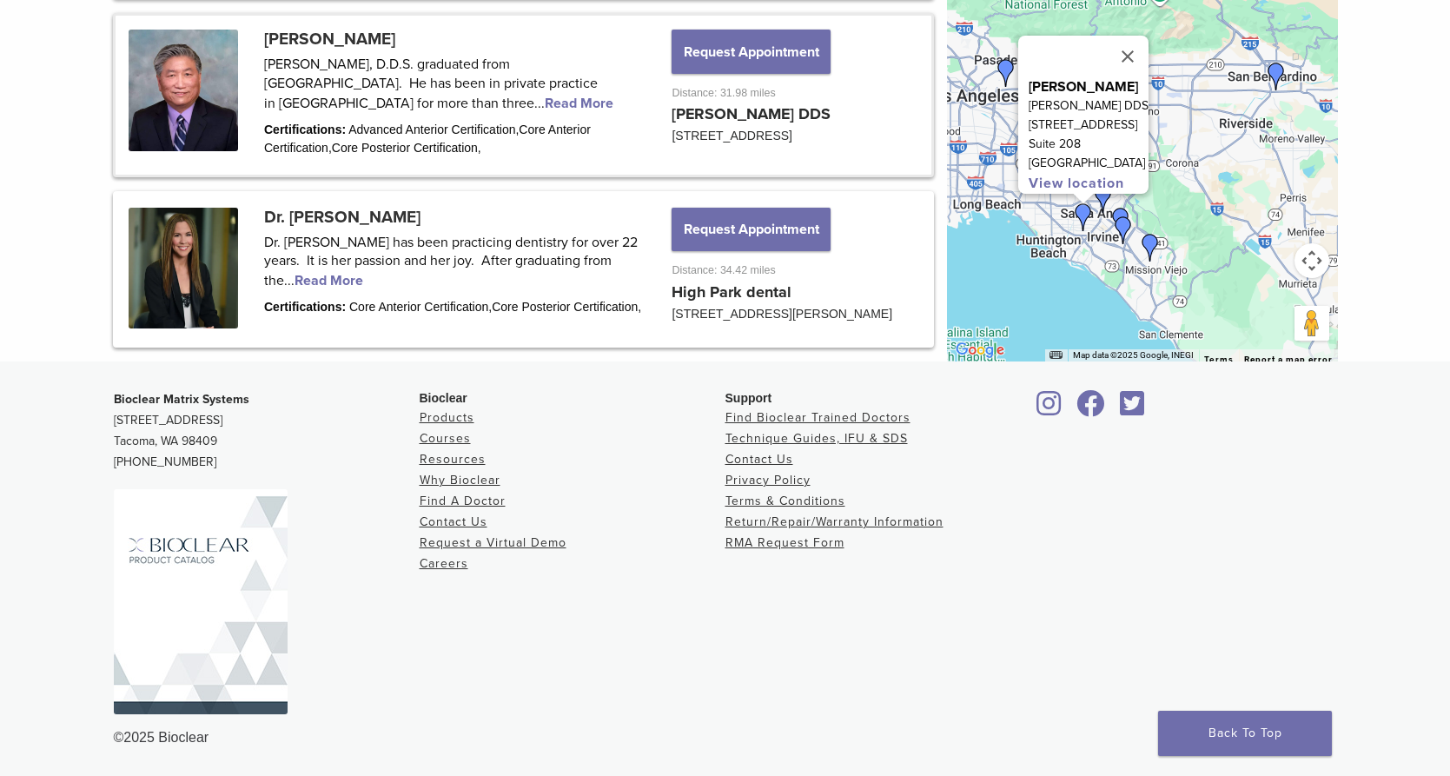
scroll to position [2446, 0]
click at [1121, 226] on img "Dr. Frank Raymer" at bounding box center [1121, 222] width 28 height 28
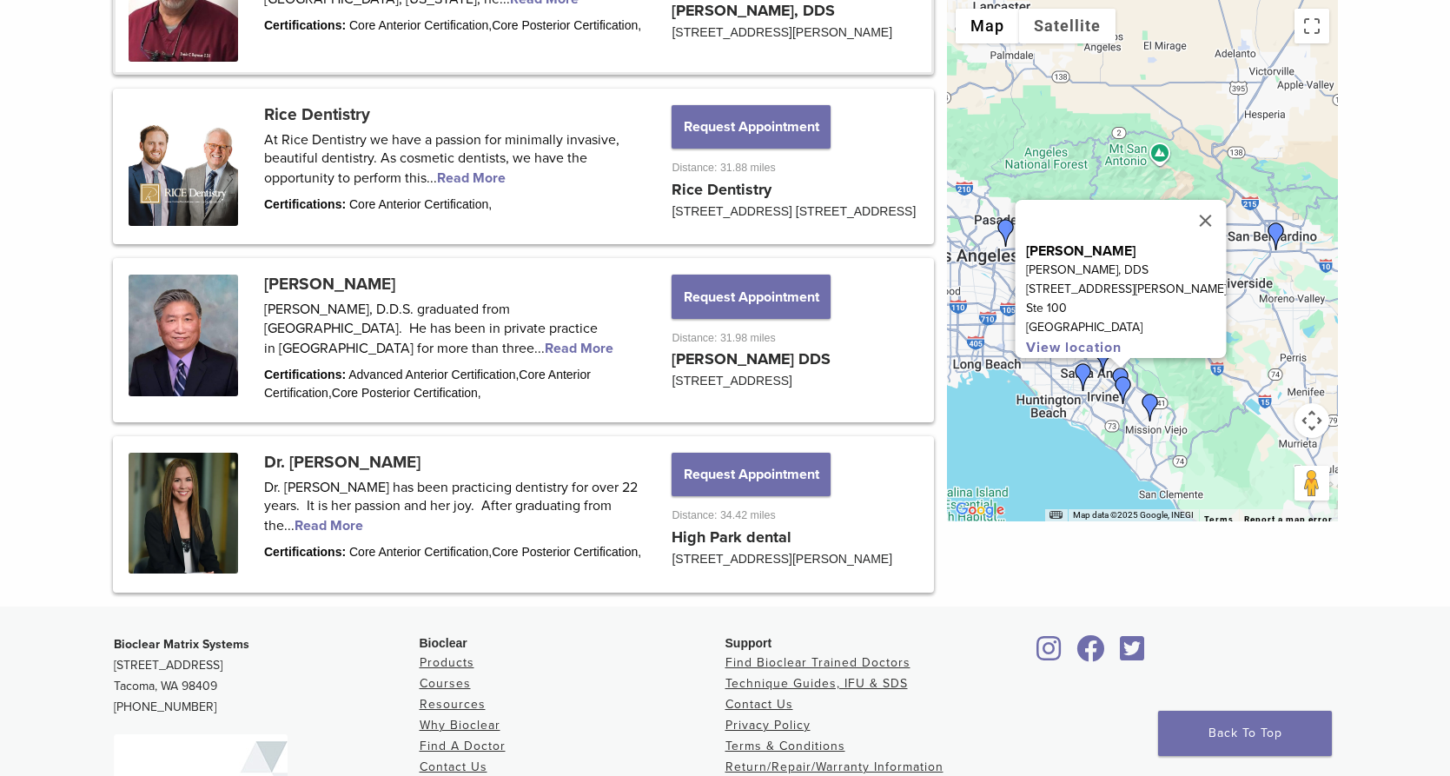
scroll to position [2080, 0]
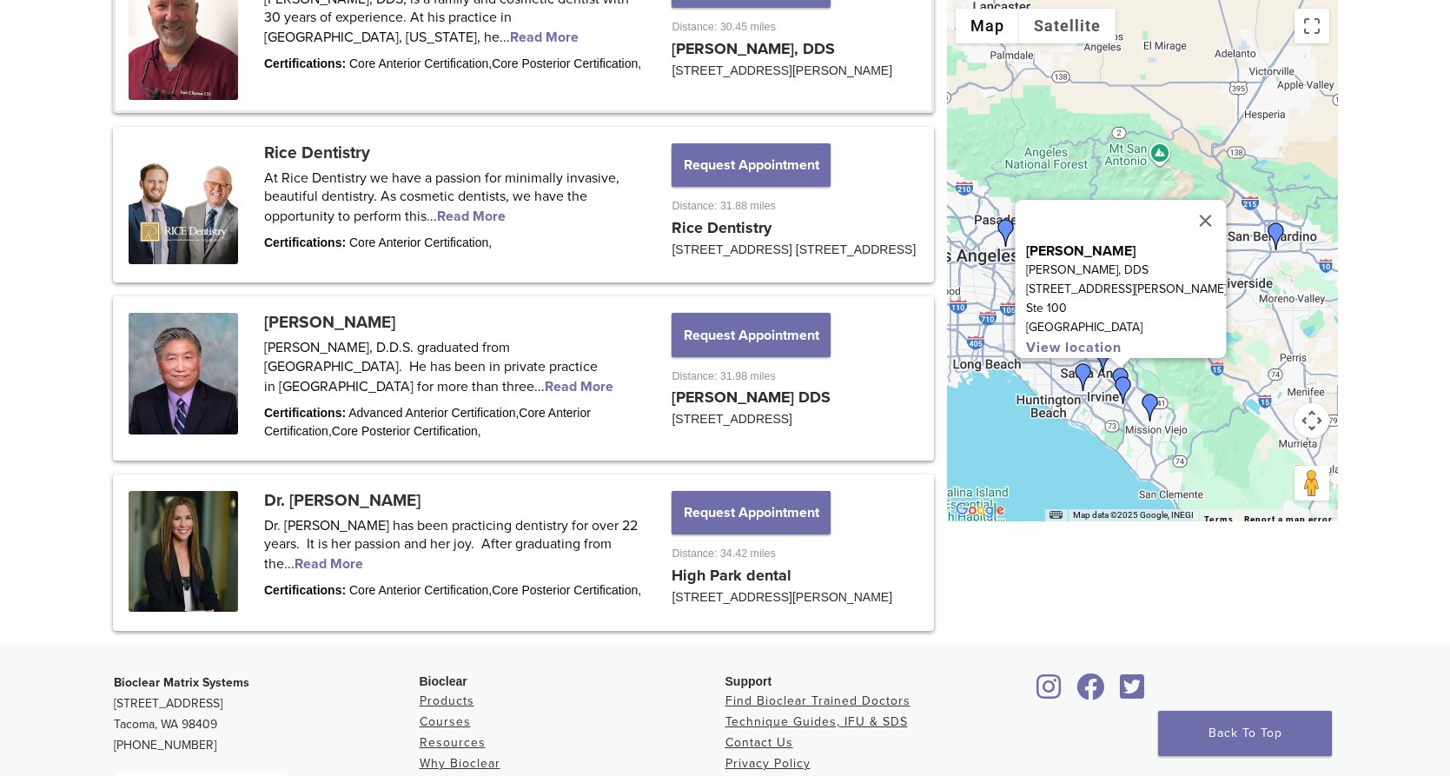
click at [1102, 360] on img "Dr. Eddie Kao" at bounding box center [1103, 359] width 28 height 28
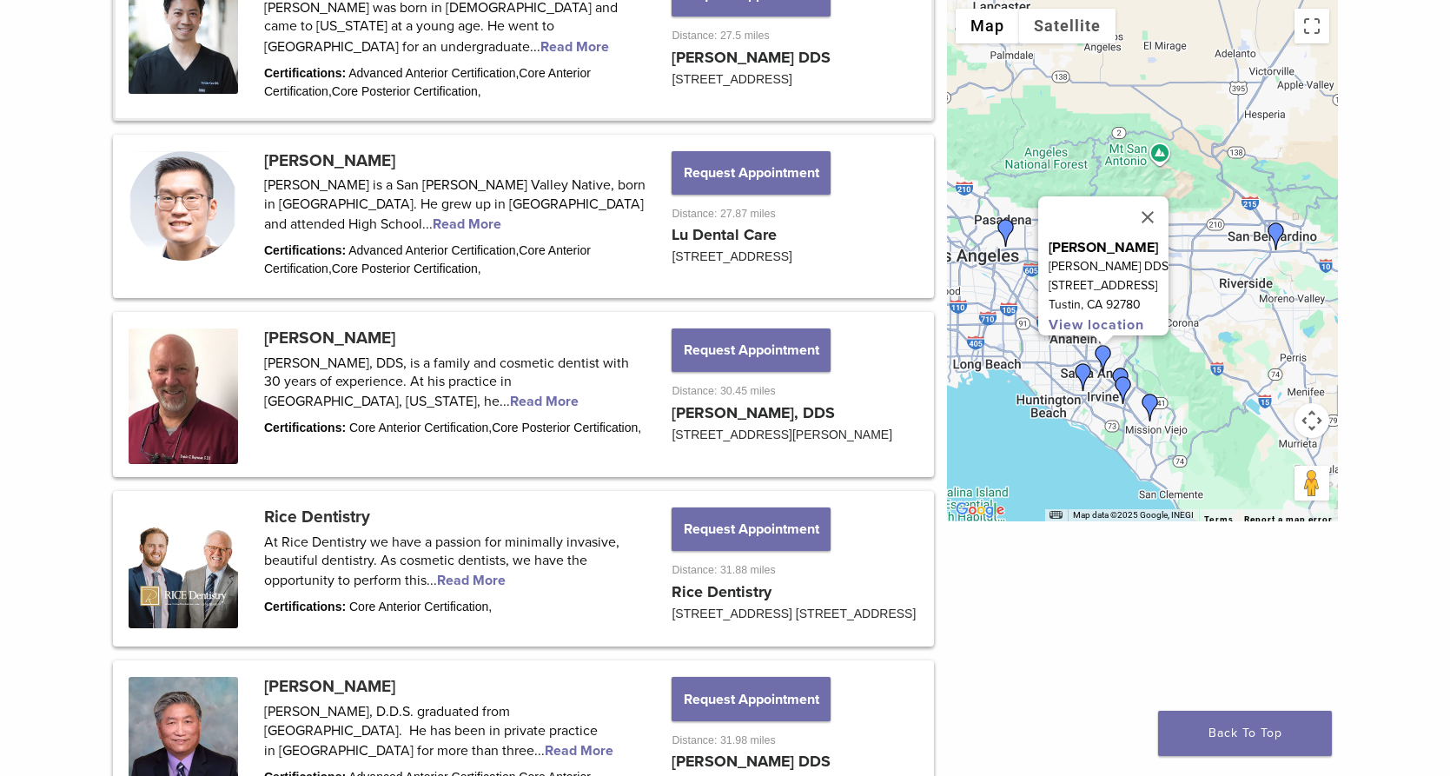
scroll to position [1712, 0]
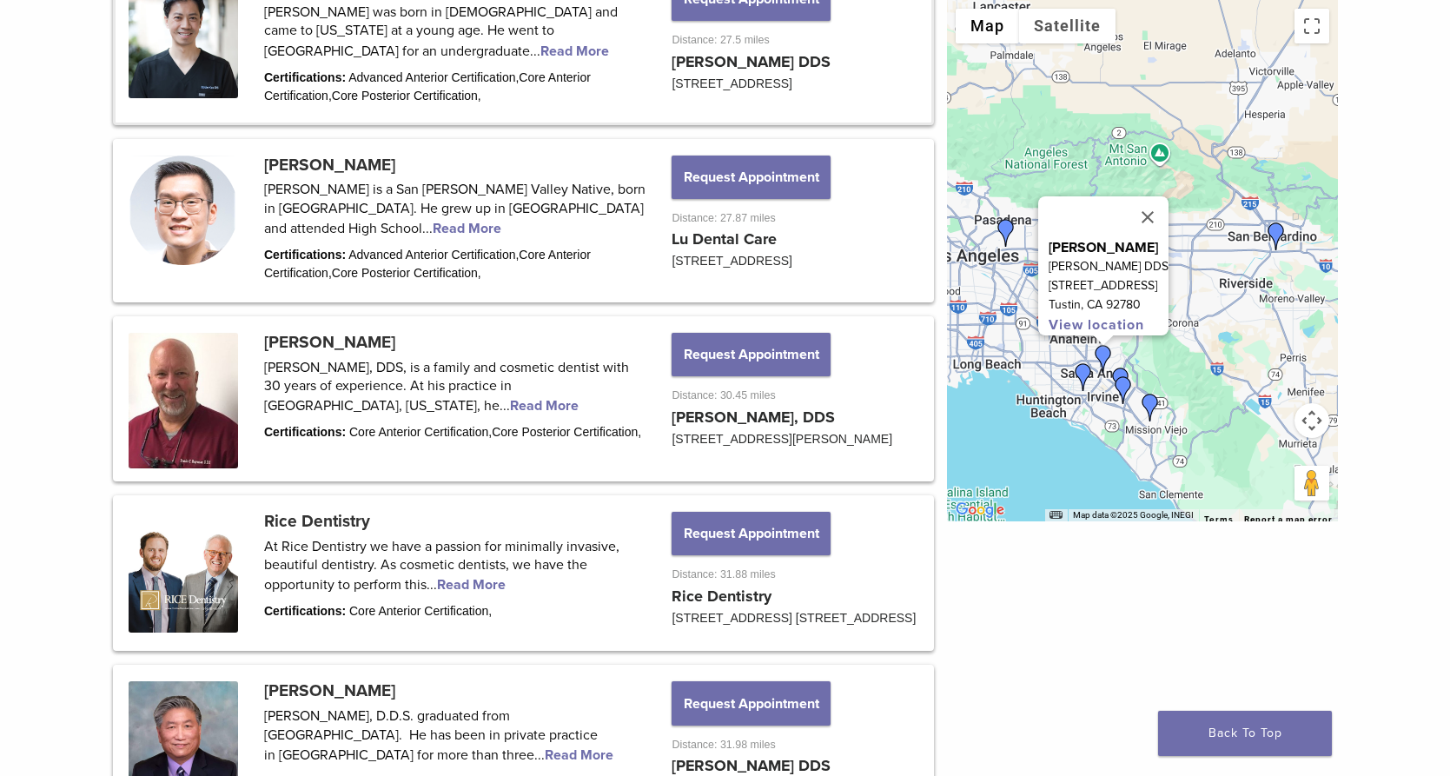
click at [1125, 388] on img "Rice Dentistry" at bounding box center [1123, 390] width 28 height 28
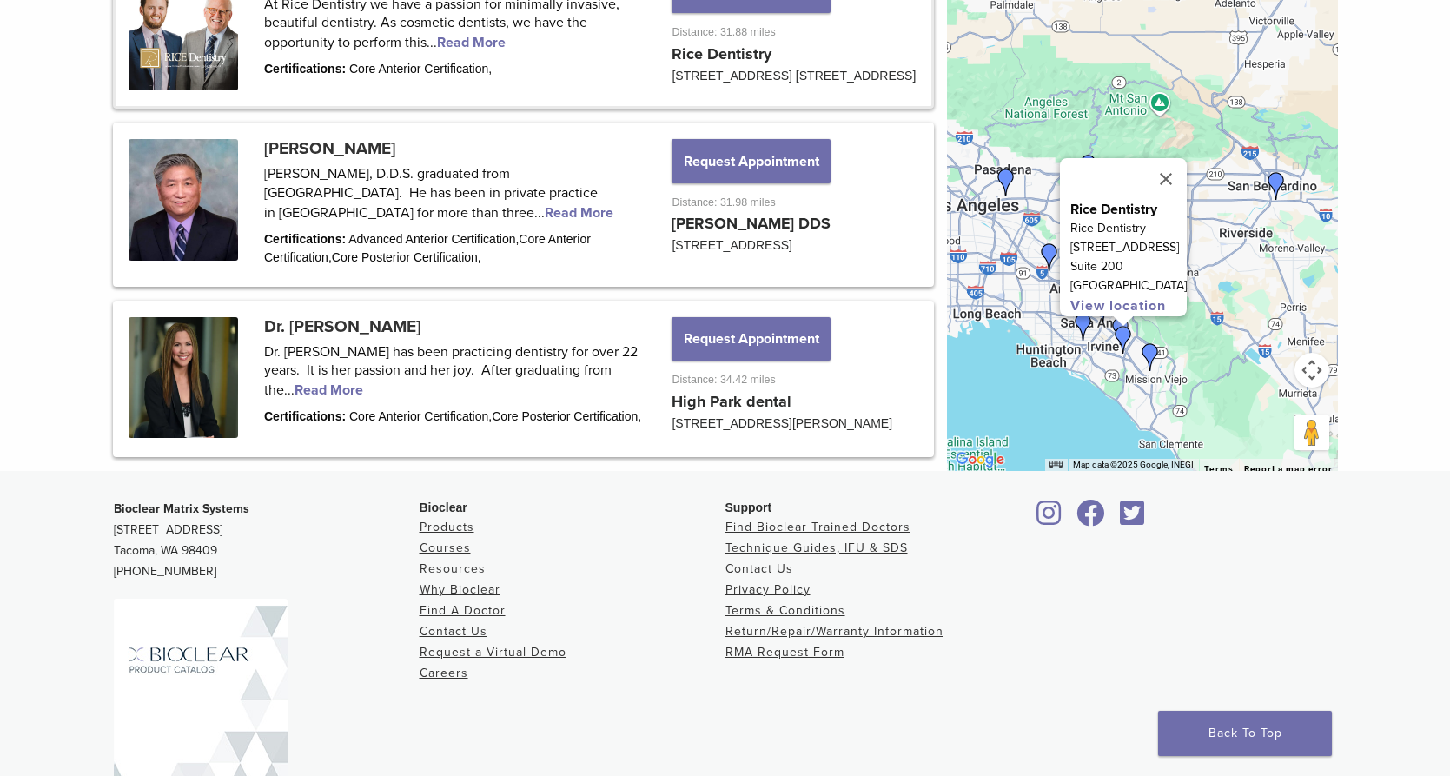
scroll to position [2259, 0]
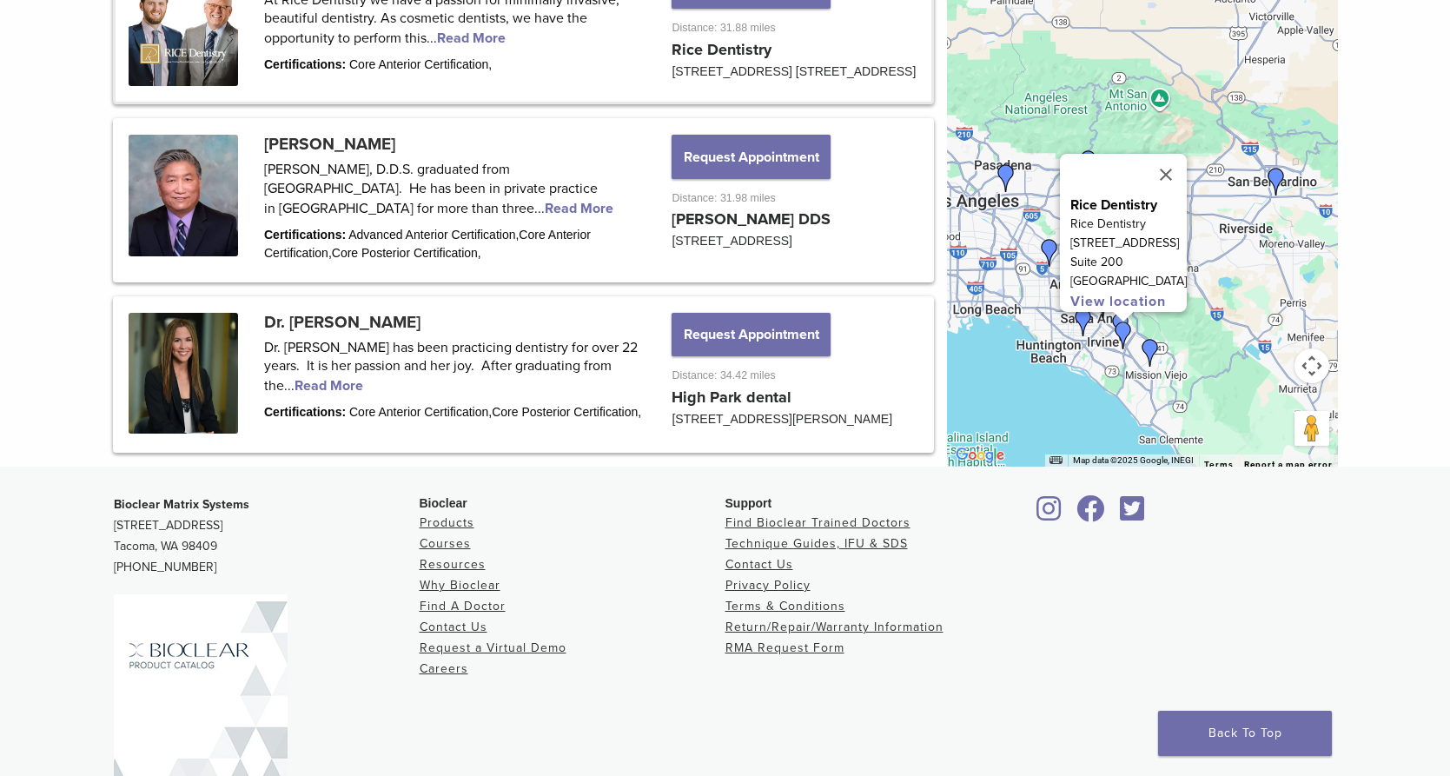
click at [1148, 367] on img "Dr. Vanessa Cruz" at bounding box center [1150, 353] width 28 height 28
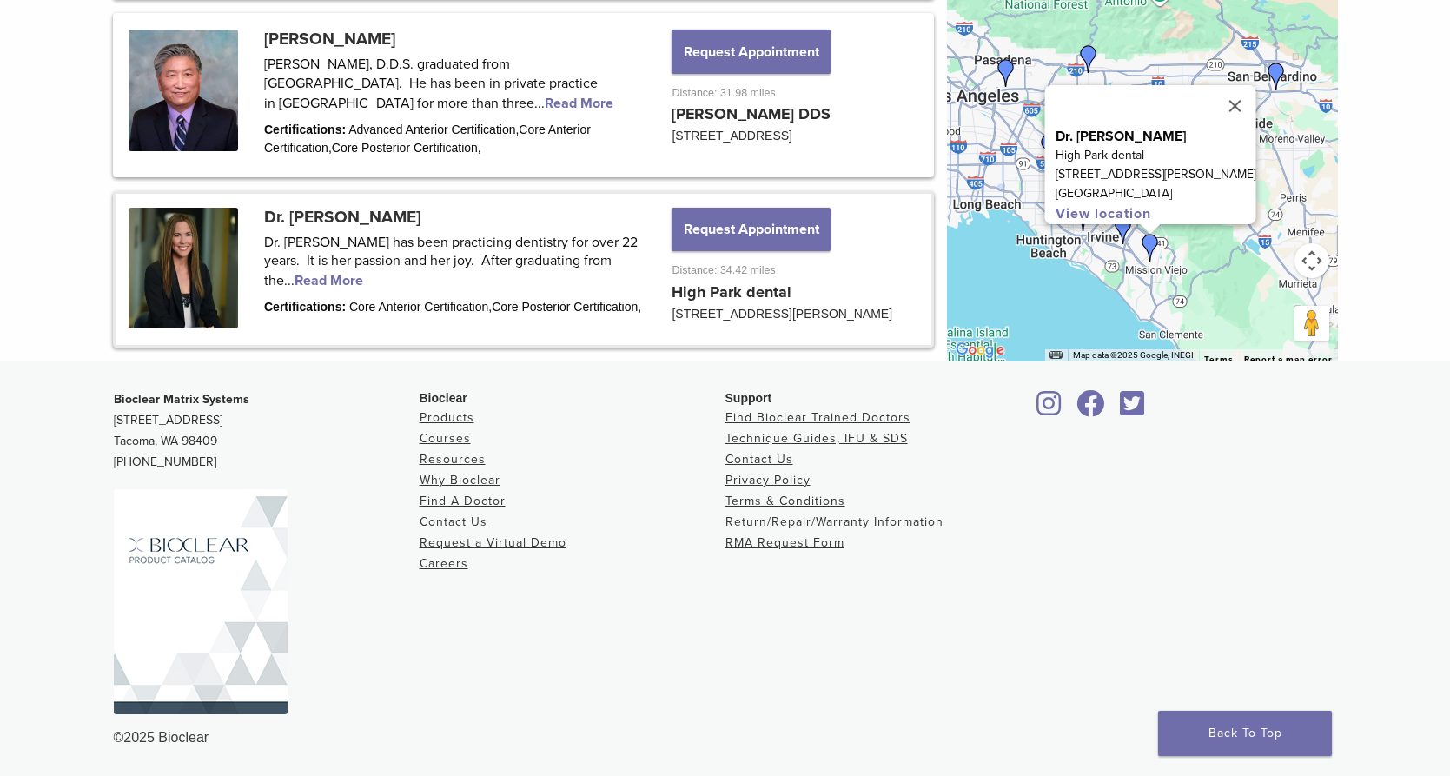
scroll to position [2288, 0]
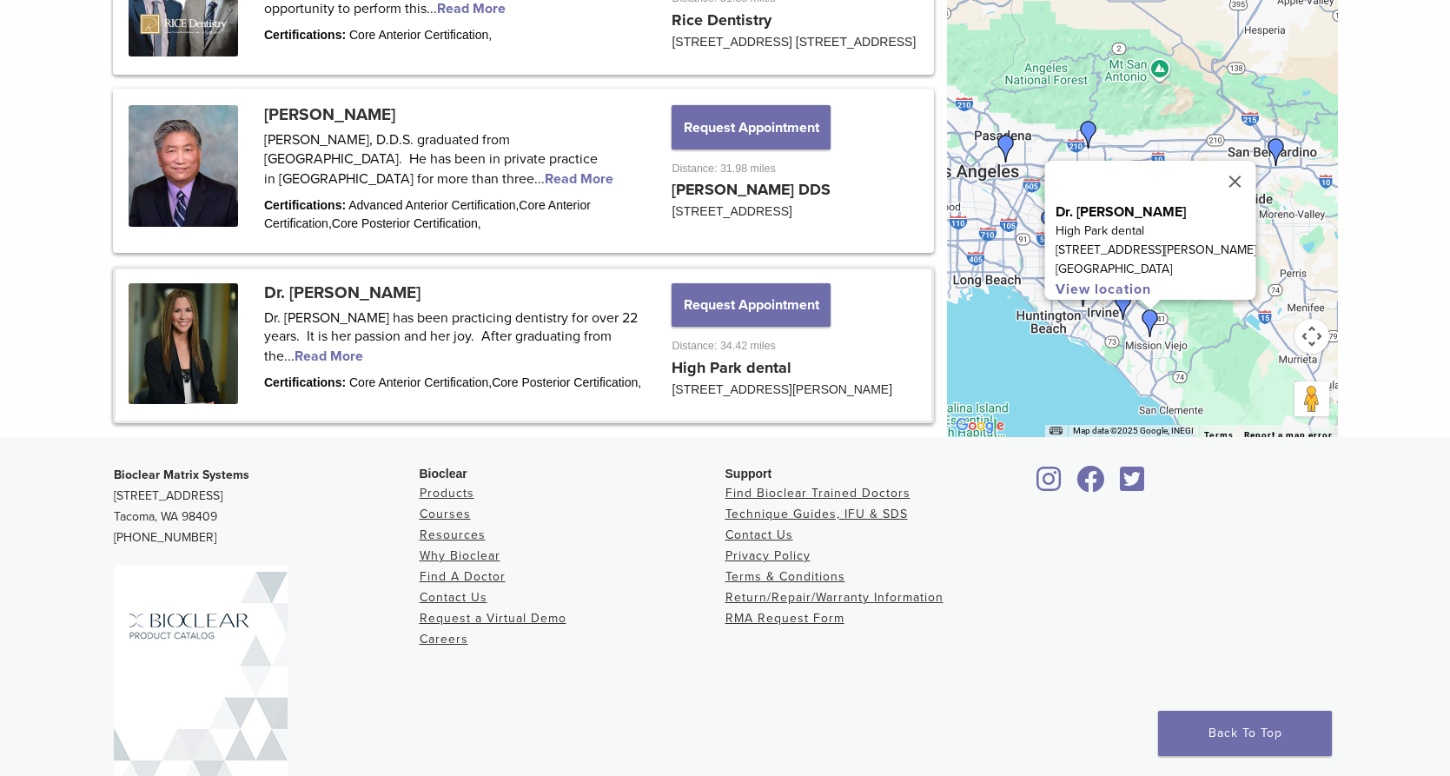
click at [1095, 149] on img "Dr. Joy Helou" at bounding box center [1089, 135] width 28 height 28
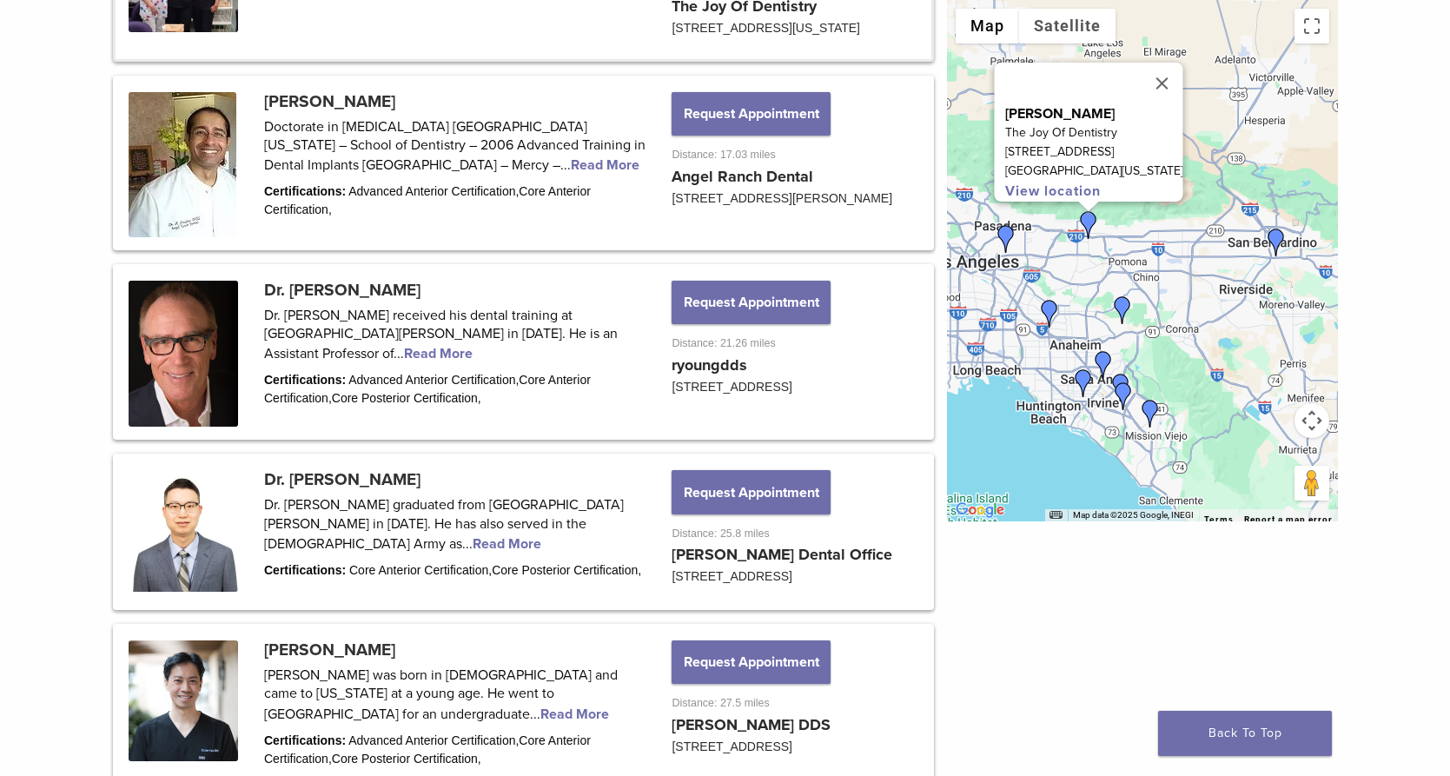
scroll to position [952, 0]
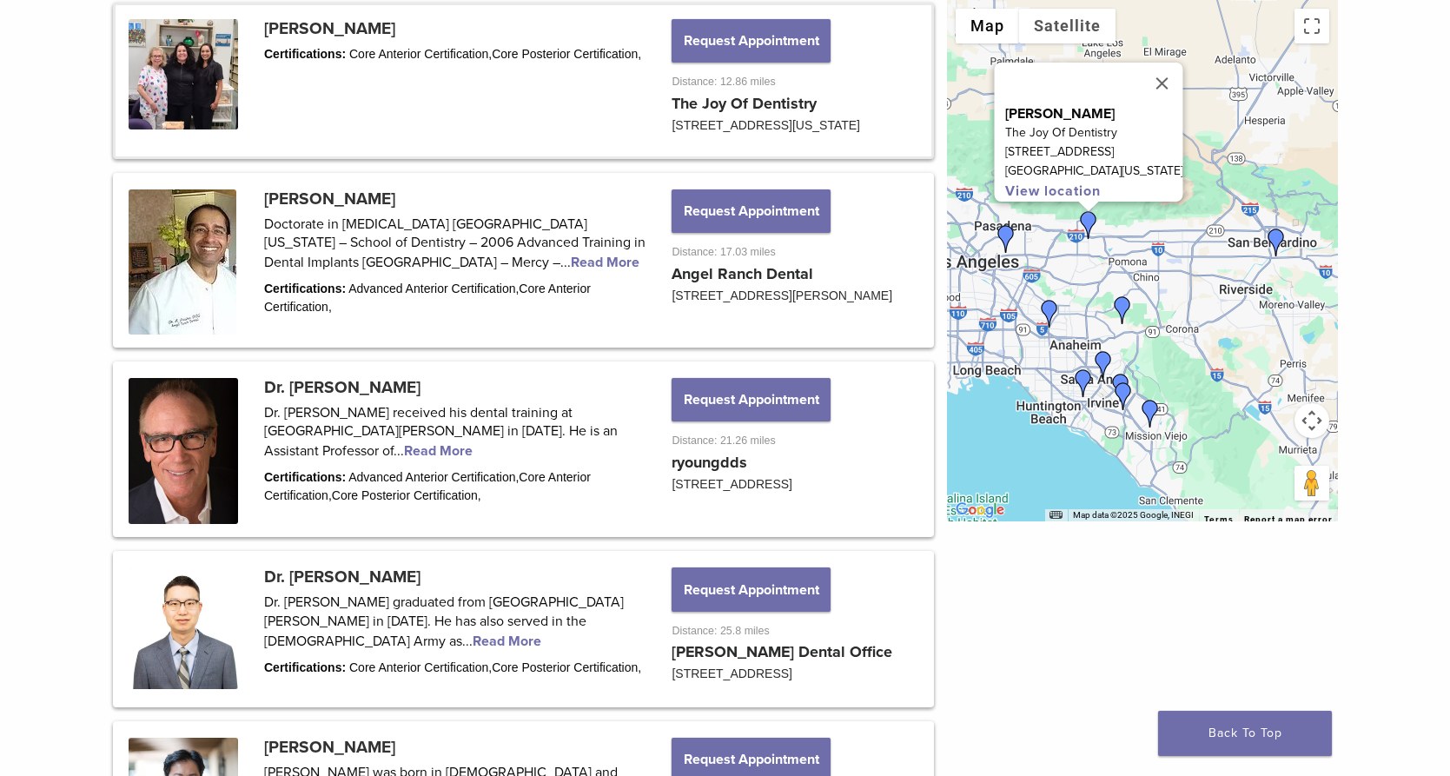
click at [1044, 312] on img "Dr. Henry Chung" at bounding box center [1049, 314] width 28 height 28
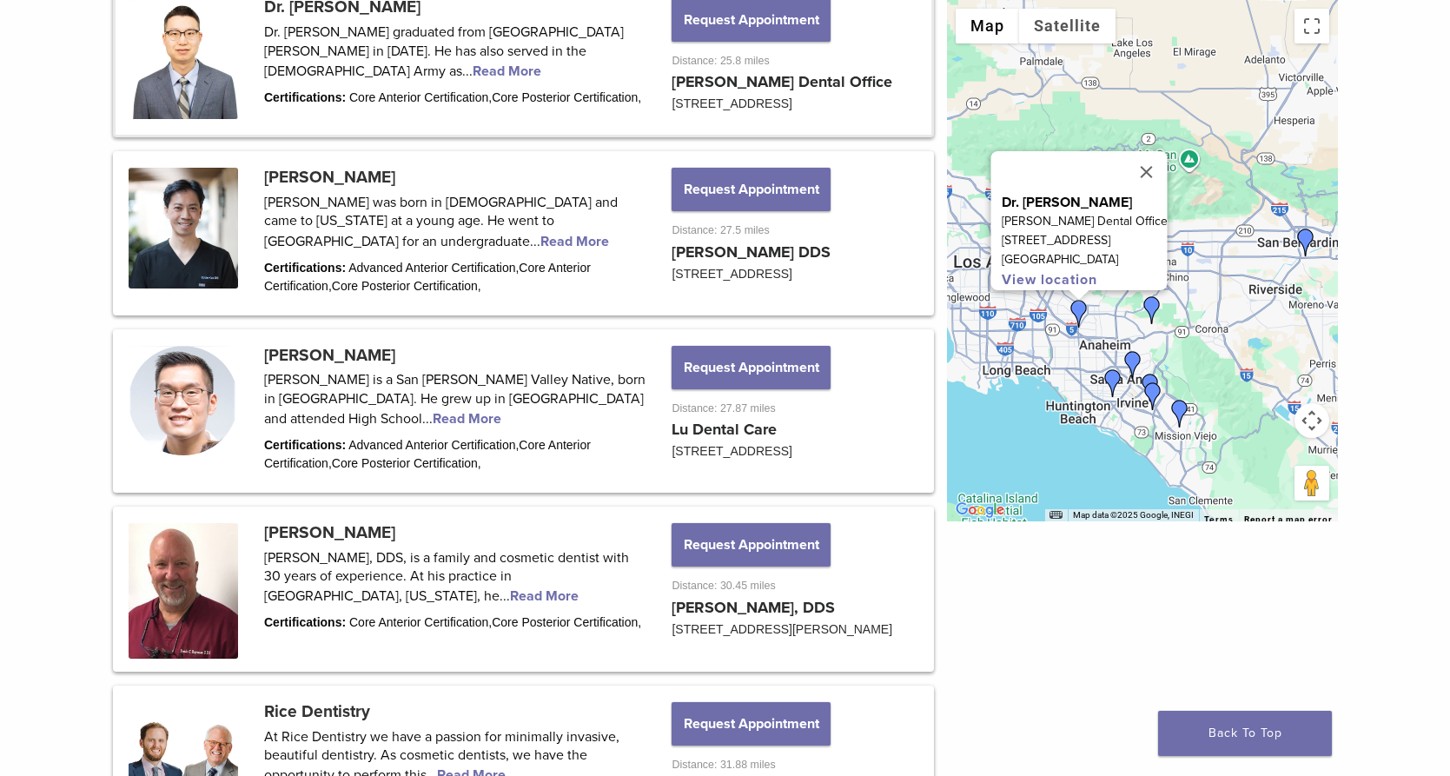
scroll to position [1534, 0]
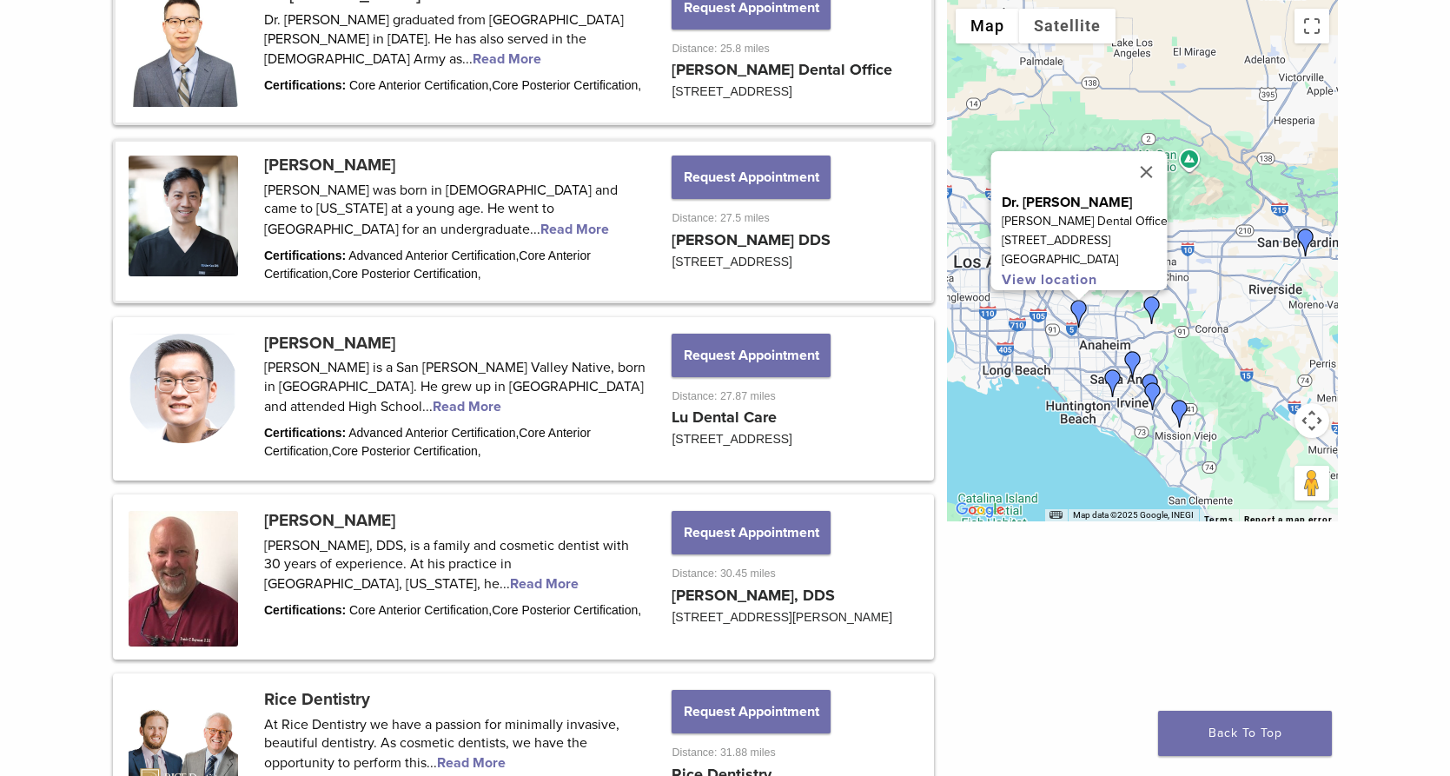
click at [580, 300] on link at bounding box center [524, 221] width 816 height 158
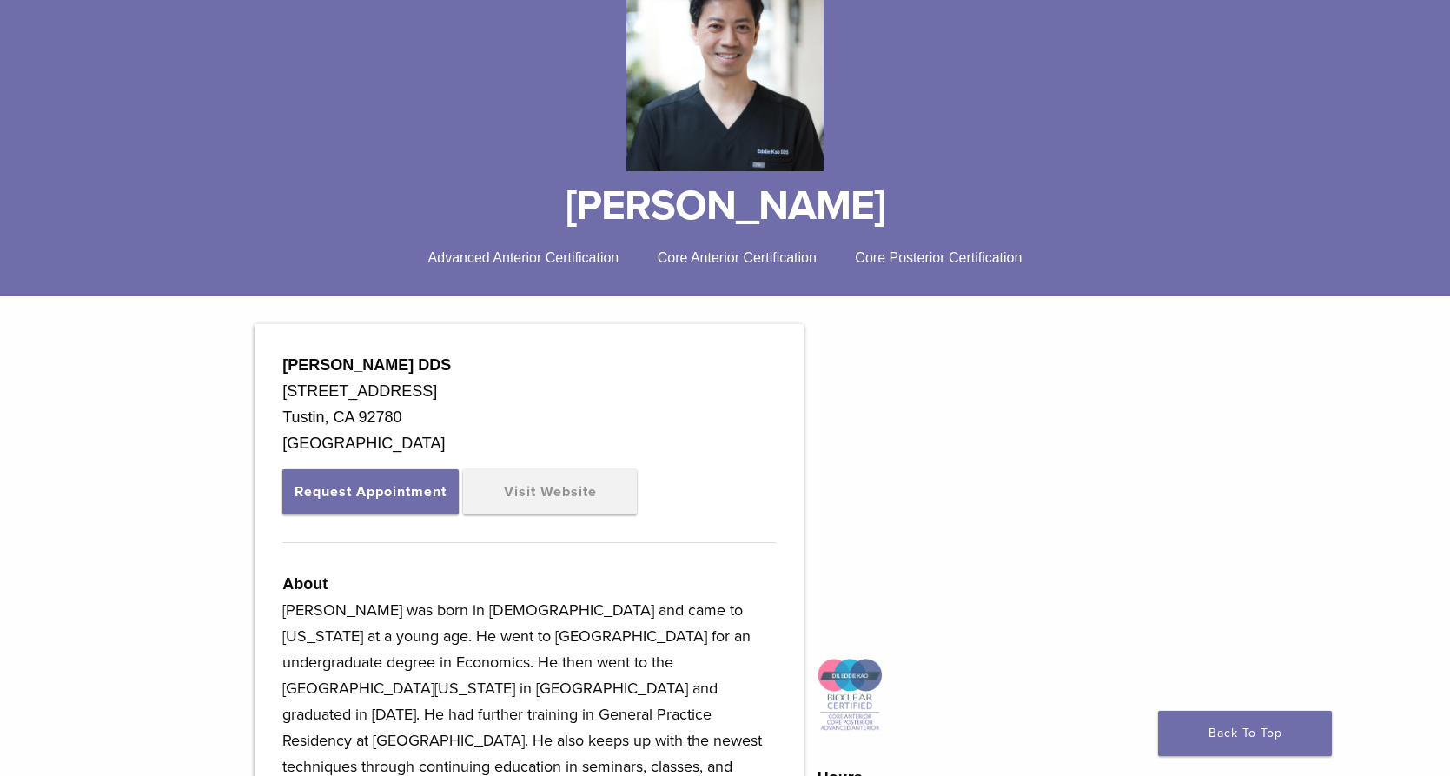
scroll to position [251, 0]
